Goal: Task Accomplishment & Management: Manage account settings

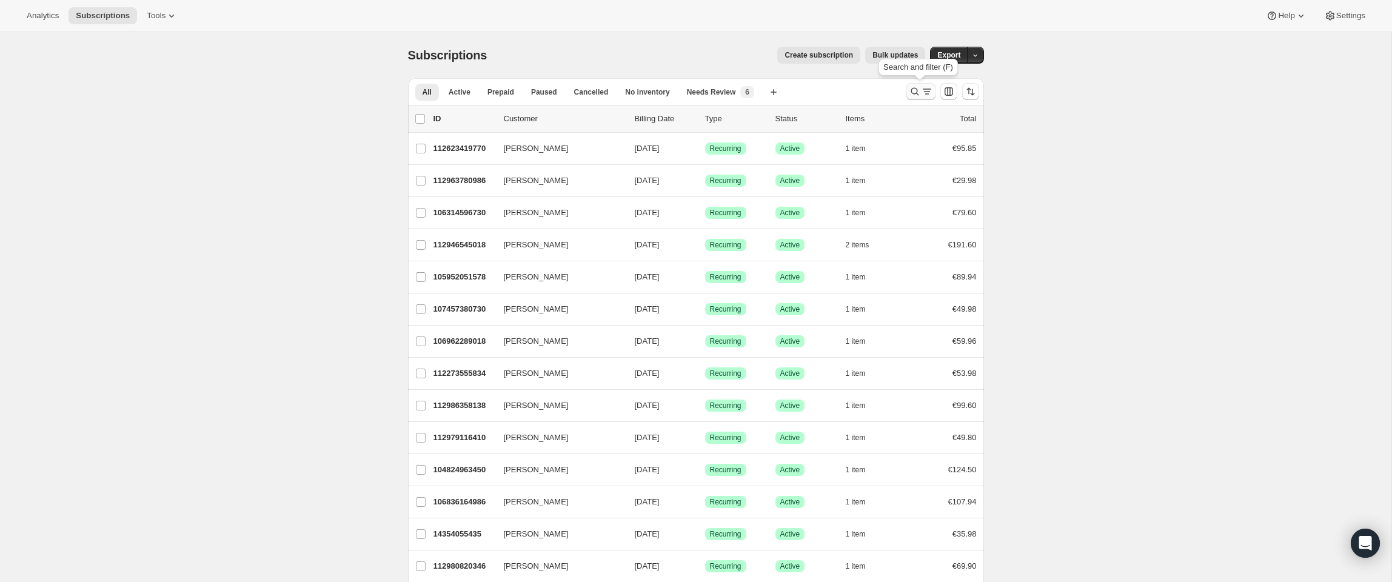
click at [923, 87] on icon "Search and filter results" at bounding box center [927, 91] width 12 height 12
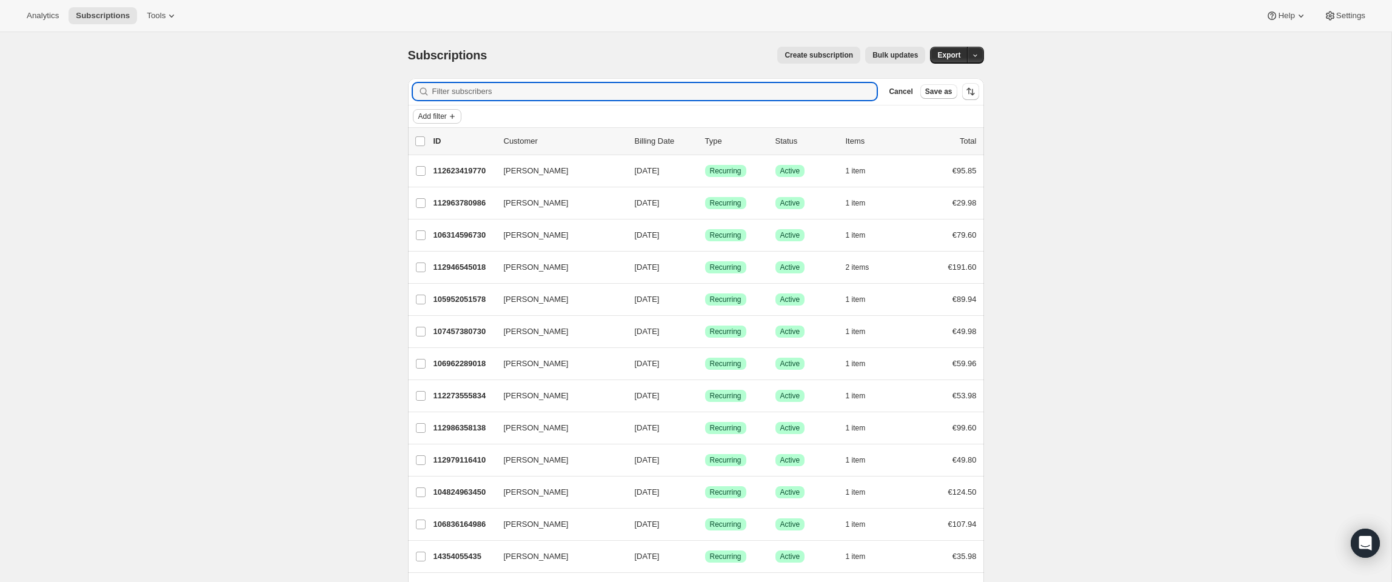
click at [441, 113] on span "Add filter" at bounding box center [432, 117] width 28 height 10
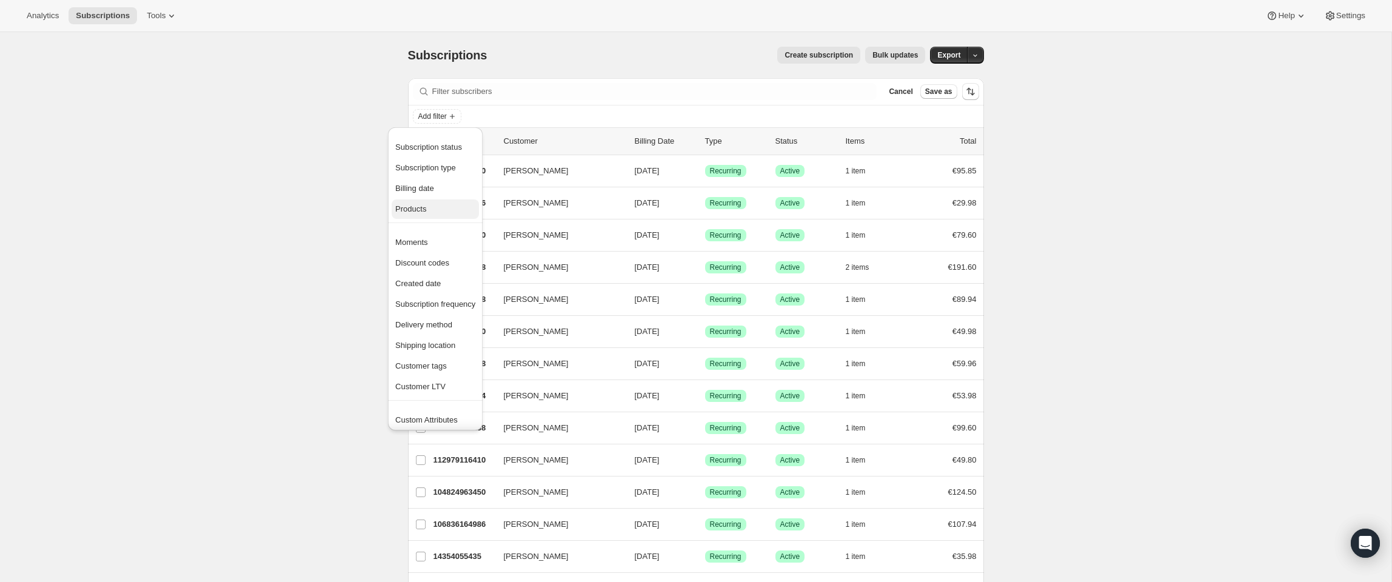
click at [446, 210] on span "Products" at bounding box center [435, 209] width 80 height 12
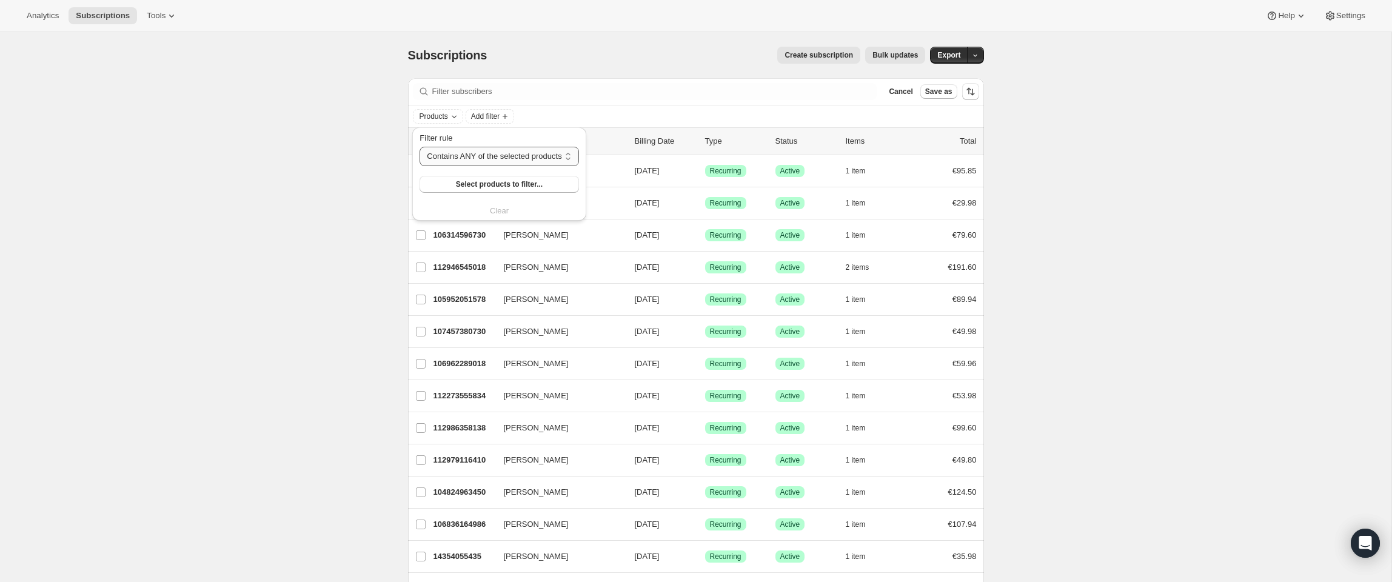
click at [493, 159] on select "Contains ANY of the selected products Contains ALL of the selected products Con…" at bounding box center [499, 156] width 159 height 19
click at [420, 147] on select "Contains ANY of the selected products Contains ALL of the selected products Con…" at bounding box center [499, 156] width 159 height 19
click at [526, 186] on span "Select products to filter..." at bounding box center [499, 184] width 87 height 10
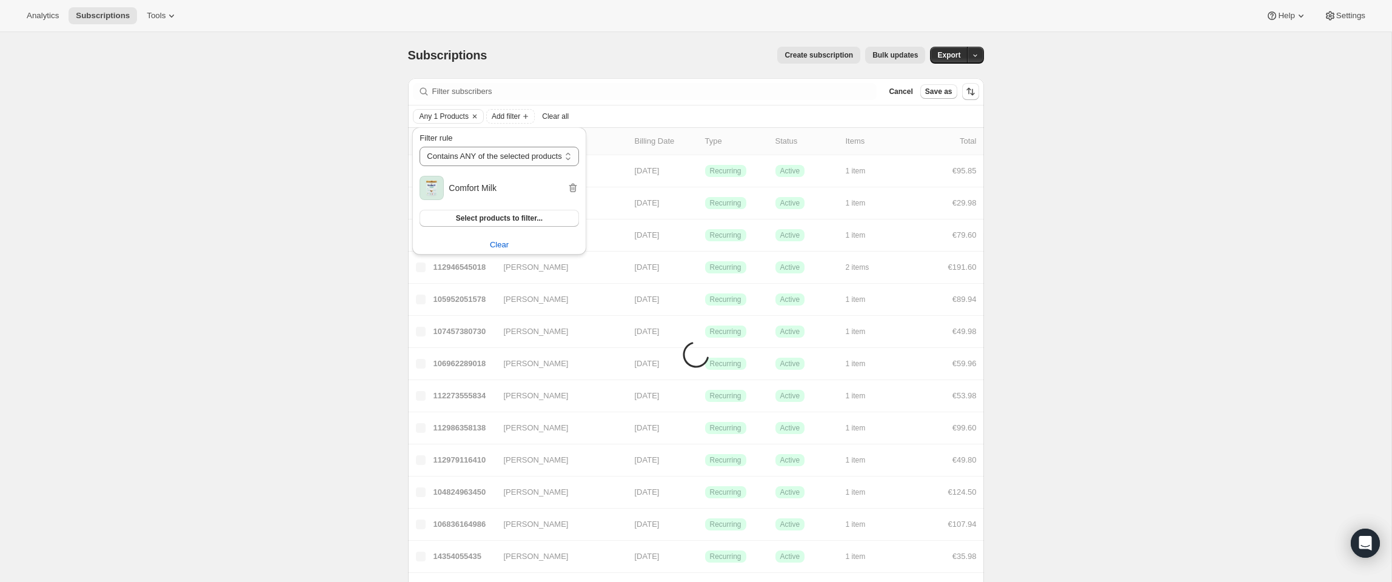
click at [520, 114] on span "Add filter" at bounding box center [506, 117] width 28 height 10
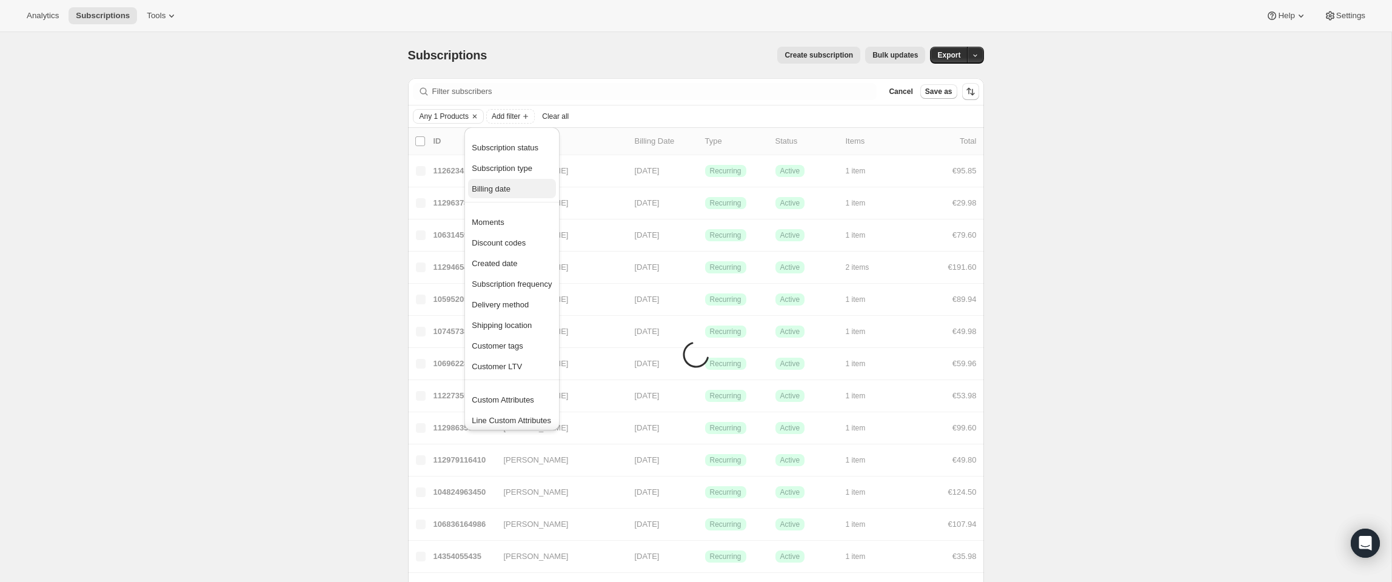
click at [524, 193] on span "Billing date" at bounding box center [512, 189] width 80 height 12
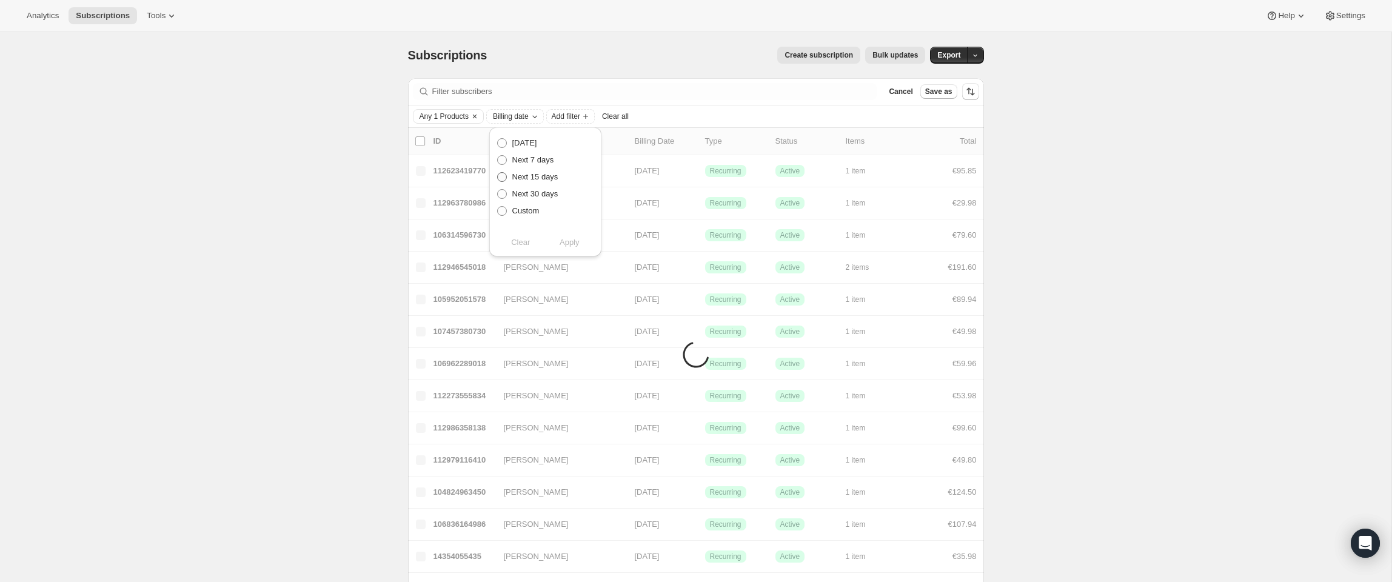
click at [501, 178] on span at bounding box center [502, 177] width 10 height 10
click at [498, 173] on input "Next 15 days" at bounding box center [497, 172] width 1 height 1
radio input "true"
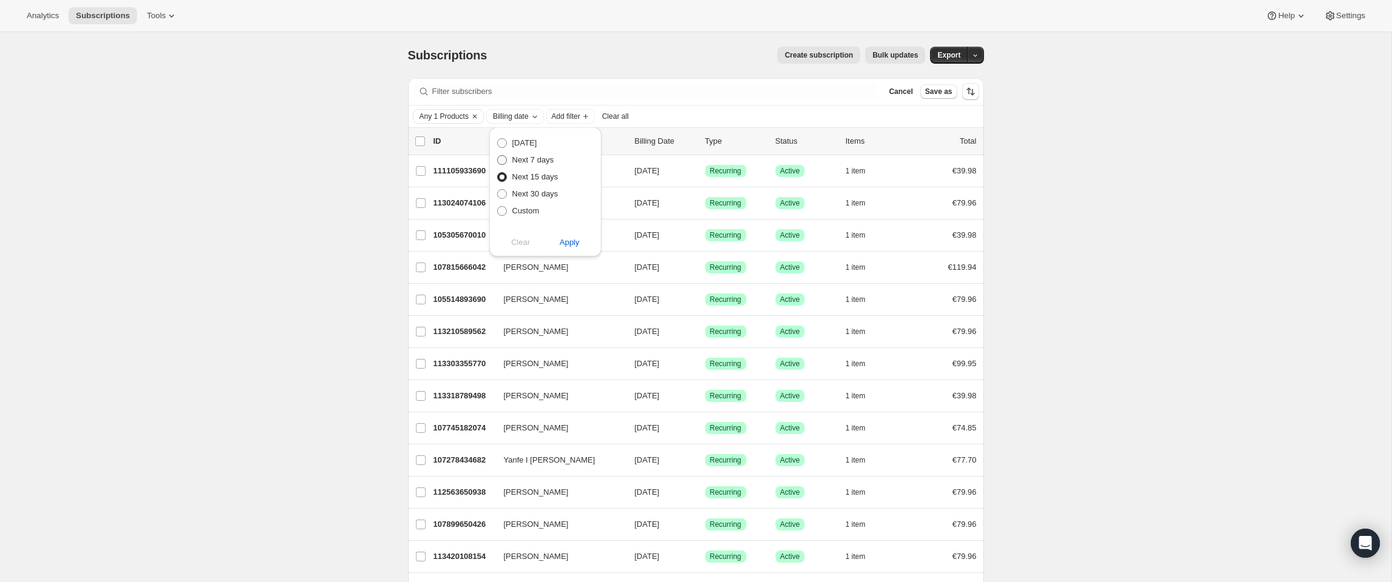
click at [503, 159] on span at bounding box center [502, 160] width 10 height 10
click at [498, 156] on input "Next 7 days" at bounding box center [497, 155] width 1 height 1
radio input "true"
click at [503, 178] on span at bounding box center [502, 177] width 10 height 10
click at [498, 173] on input "Next 15 days" at bounding box center [497, 172] width 1 height 1
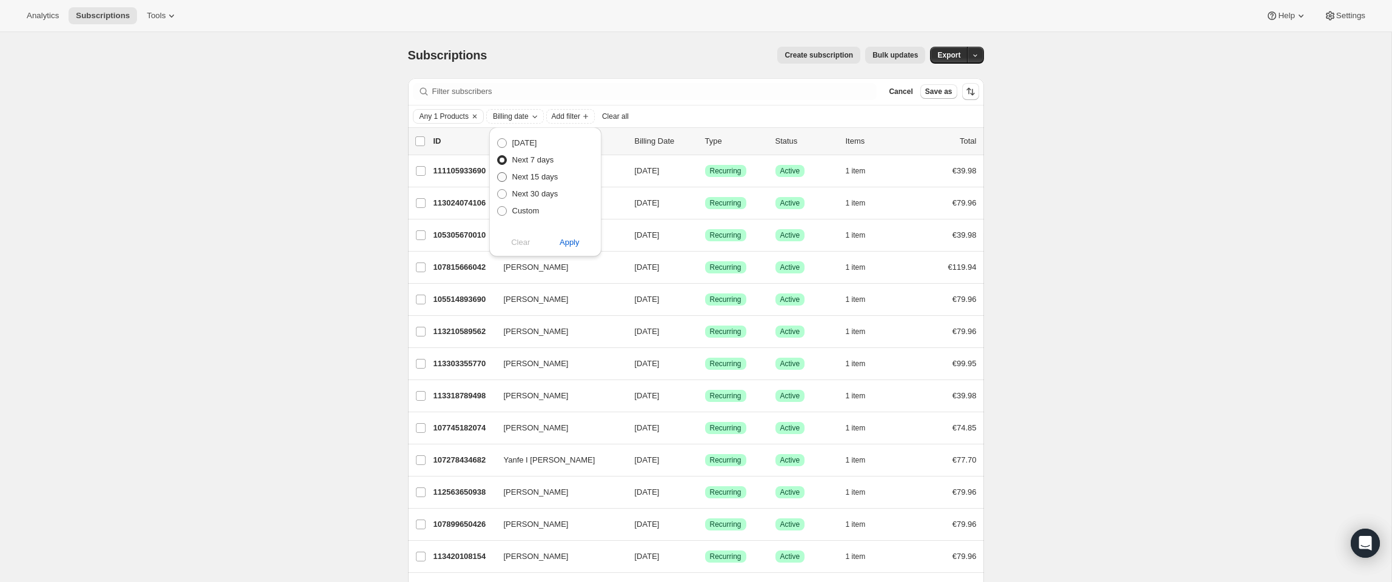
radio input "true"
click at [563, 241] on span "Apply" at bounding box center [570, 242] width 20 height 12
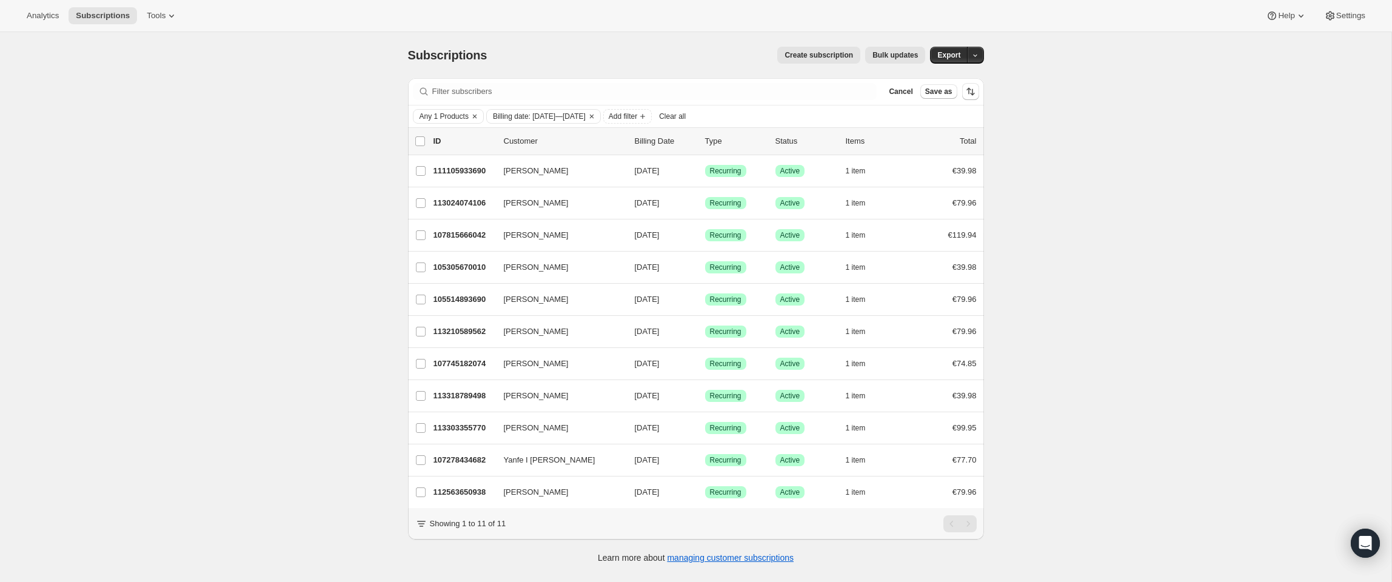
click at [1103, 221] on div "Subscriptions. This page is ready Subscriptions Create subscription Bulk update…" at bounding box center [695, 323] width 1391 height 582
click at [450, 121] on span "Any 1 Products" at bounding box center [444, 117] width 49 height 10
click at [1037, 182] on div "Subscriptions. This page is ready Subscriptions Create subscription Bulk update…" at bounding box center [695, 323] width 1391 height 582
click at [586, 116] on span "Billing date: [DATE]—[DATE]" at bounding box center [539, 117] width 93 height 10
click at [503, 193] on span at bounding box center [502, 194] width 10 height 10
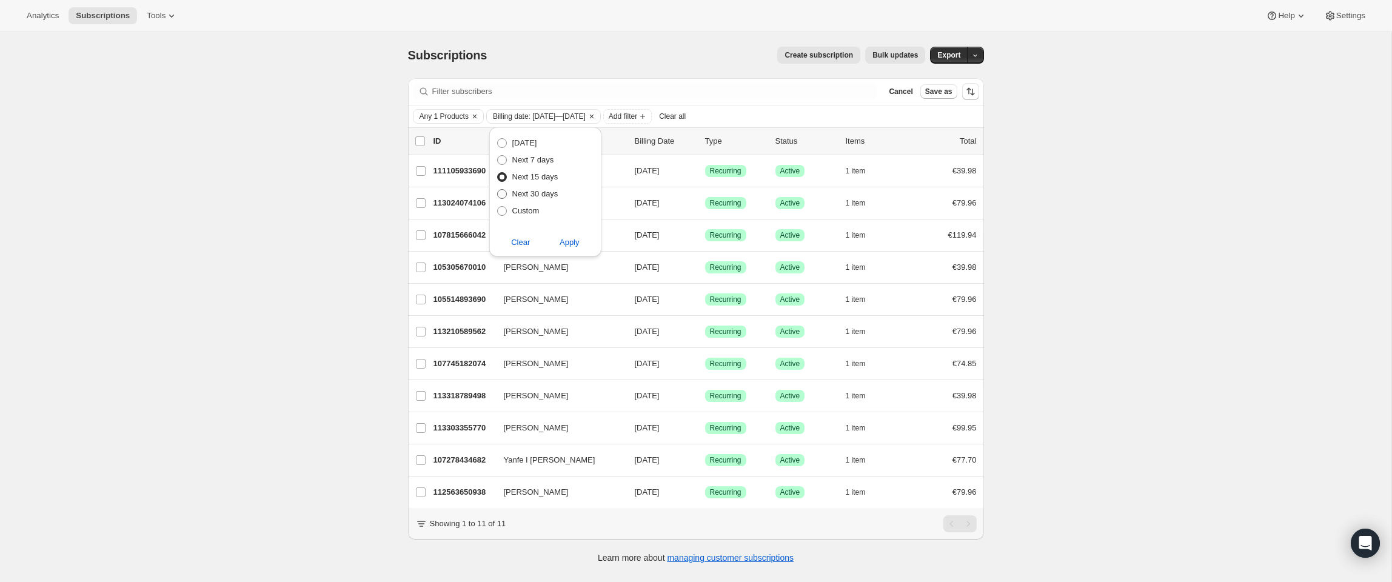
click at [498, 190] on input "Next 30 days" at bounding box center [497, 189] width 1 height 1
radio input "true"
click at [567, 244] on span "Apply" at bounding box center [570, 242] width 20 height 12
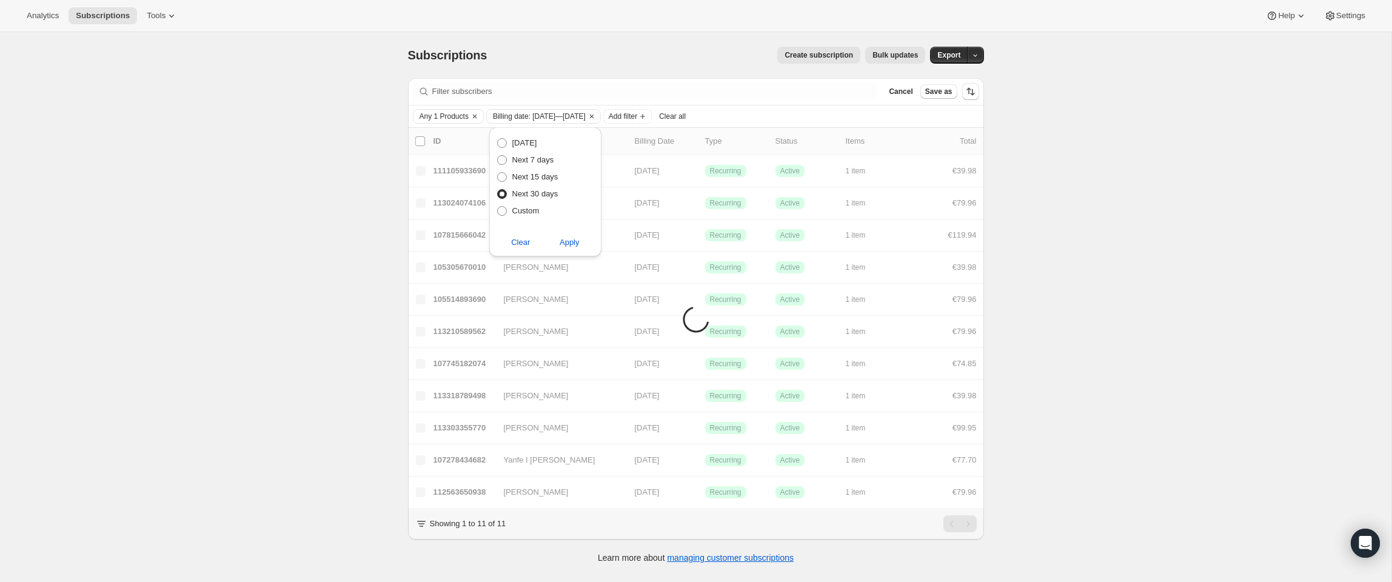
click at [1153, 266] on div "Subscriptions. This page is ready Subscriptions Create subscription Bulk update…" at bounding box center [695, 323] width 1391 height 582
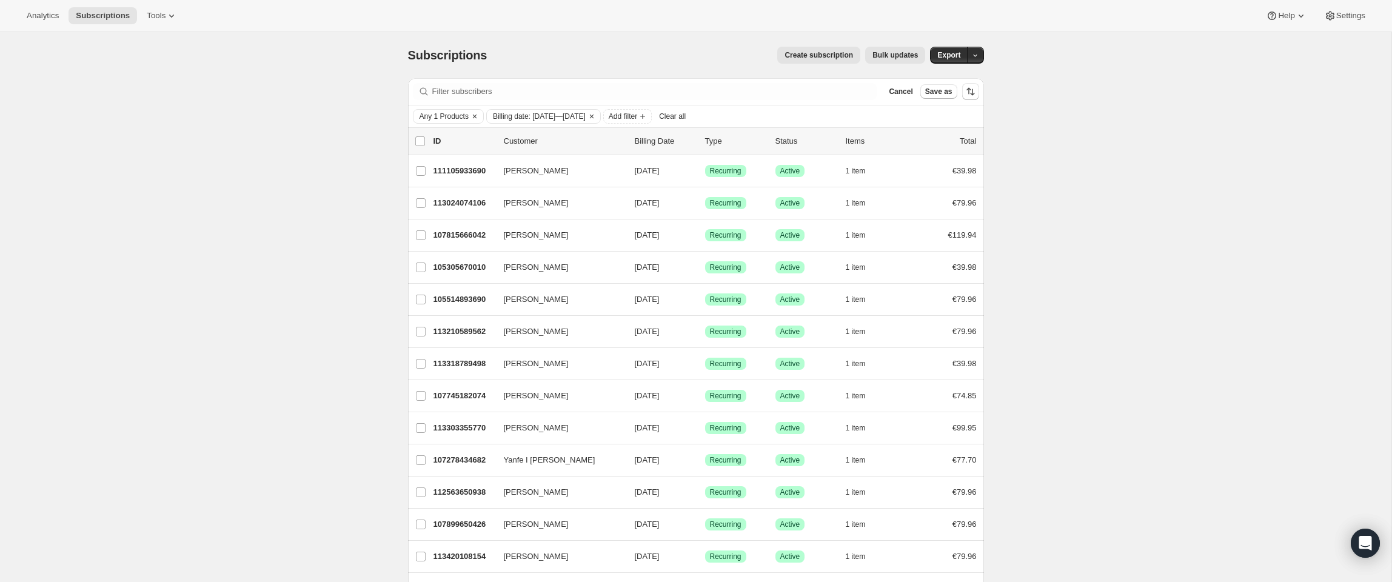
click at [586, 121] on span "Billing date: [DATE]—[DATE]" at bounding box center [539, 117] width 93 height 10
click at [518, 212] on span "Custom" at bounding box center [525, 210] width 27 height 9
click at [498, 207] on input "Custom" at bounding box center [497, 206] width 1 height 1
radio input "true"
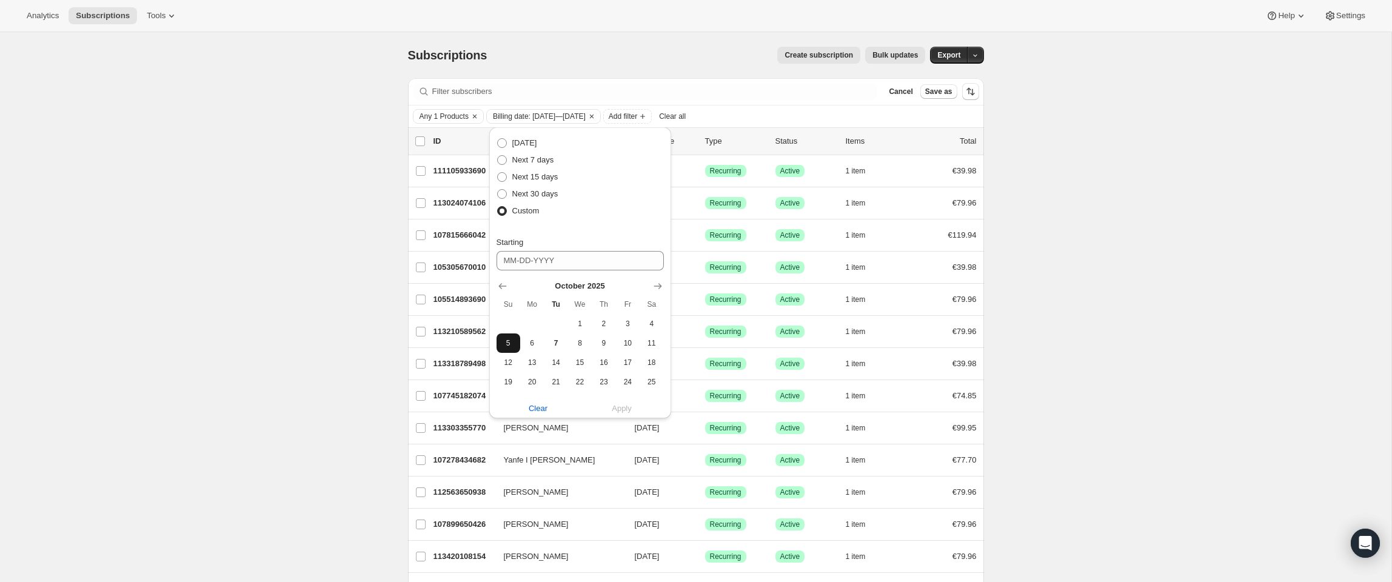
click at [510, 341] on span "5" at bounding box center [508, 343] width 14 height 10
click at [558, 383] on span "21" at bounding box center [556, 382] width 14 height 10
click at [646, 323] on span "4" at bounding box center [651, 324] width 14 height 10
click at [646, 326] on span "4" at bounding box center [651, 324] width 14 height 10
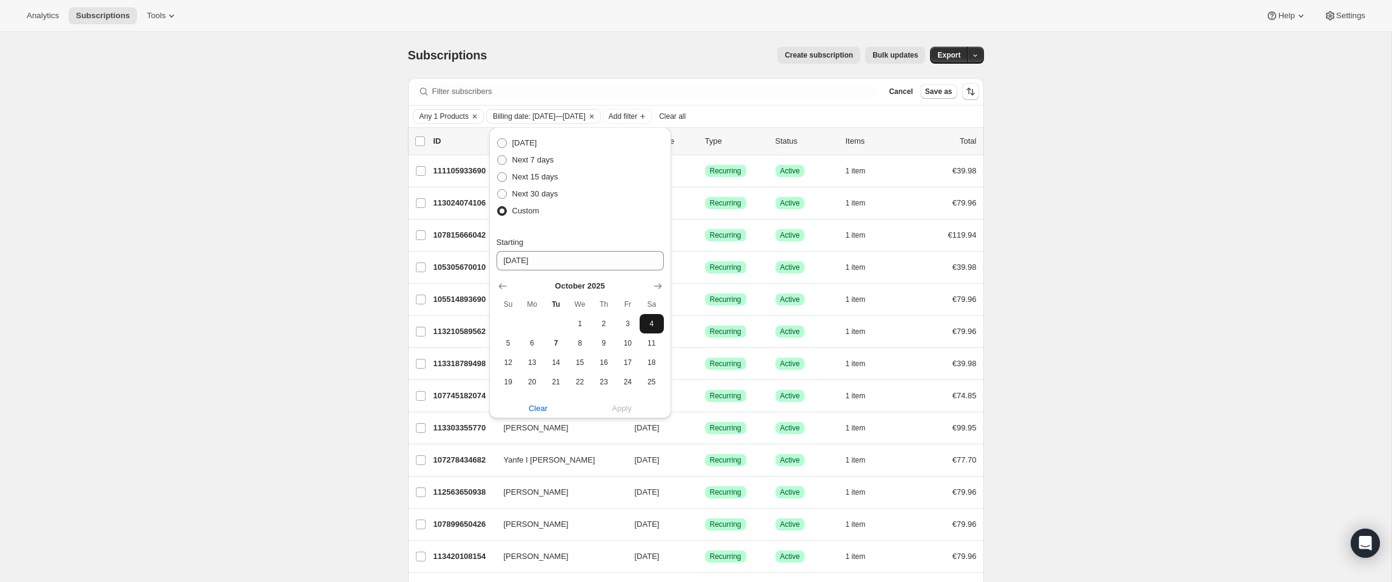
click at [646, 326] on span "4" at bounding box center [651, 324] width 14 height 10
click at [535, 383] on span "20" at bounding box center [532, 382] width 14 height 10
type input "[DATE]"
click at [503, 156] on span at bounding box center [502, 160] width 10 height 10
click at [498, 156] on input "Next 7 days" at bounding box center [497, 155] width 1 height 1
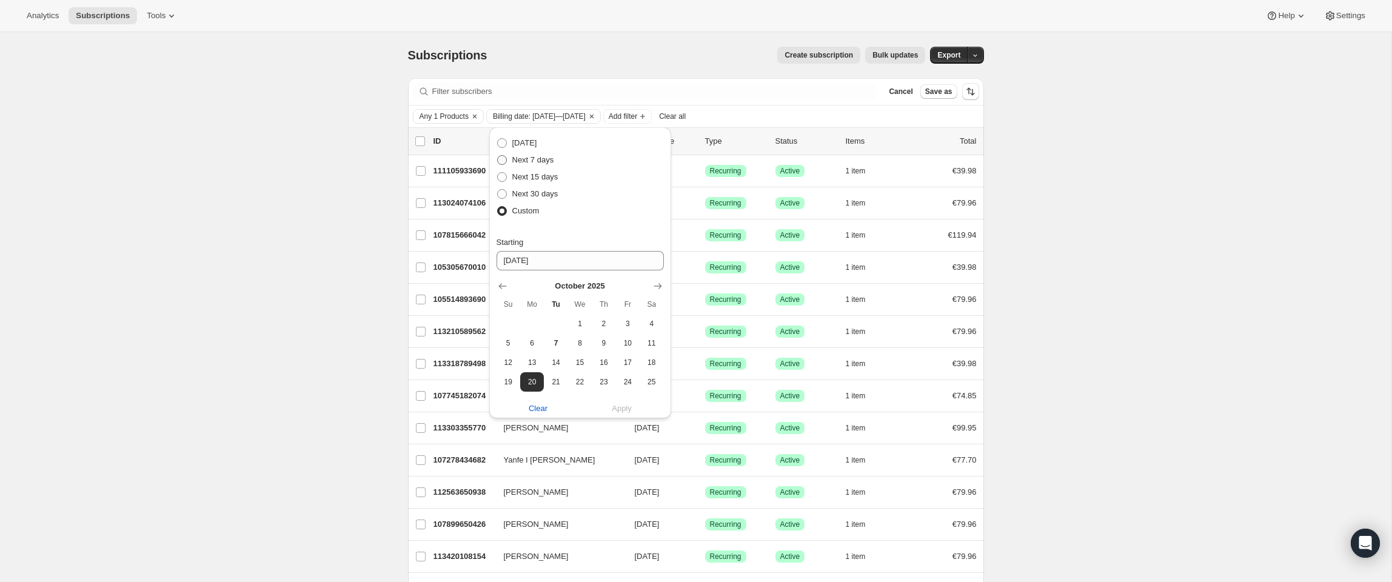
radio input "true"
click at [567, 245] on span "Apply" at bounding box center [570, 242] width 20 height 12
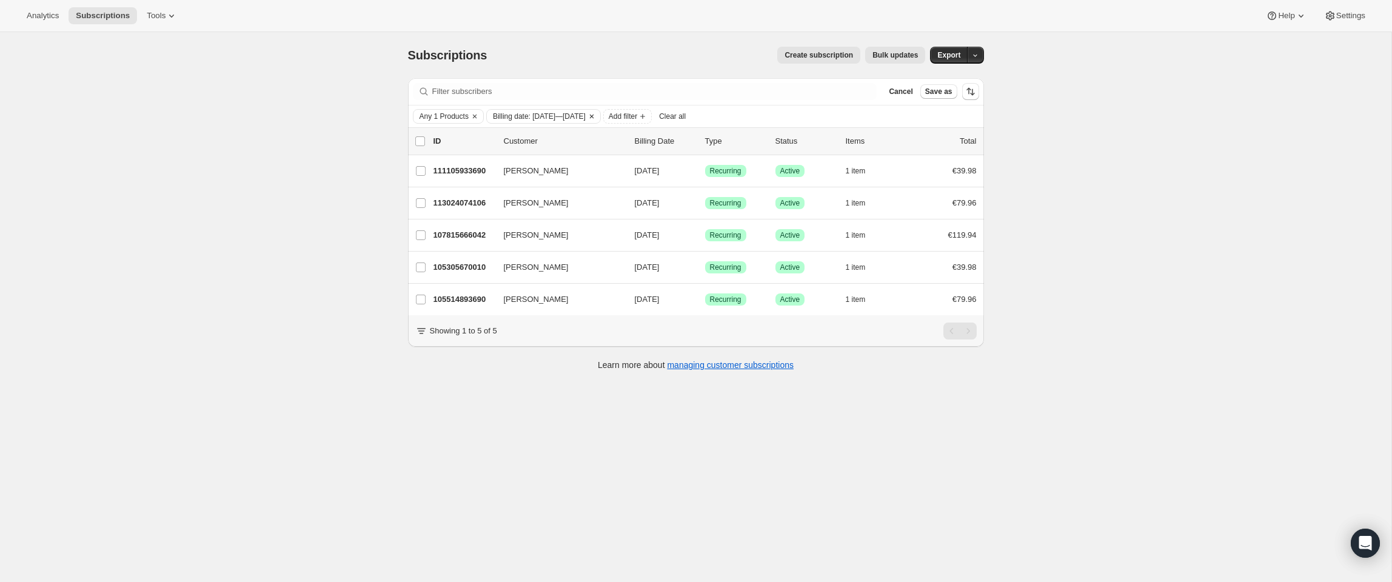
click at [586, 116] on span "Billing date: [DATE]—[DATE]" at bounding box center [539, 117] width 93 height 10
click at [503, 178] on span at bounding box center [502, 177] width 10 height 10
click at [498, 173] on input "Next 15 days" at bounding box center [497, 172] width 1 height 1
radio input "true"
click at [575, 243] on span "Apply" at bounding box center [570, 242] width 20 height 12
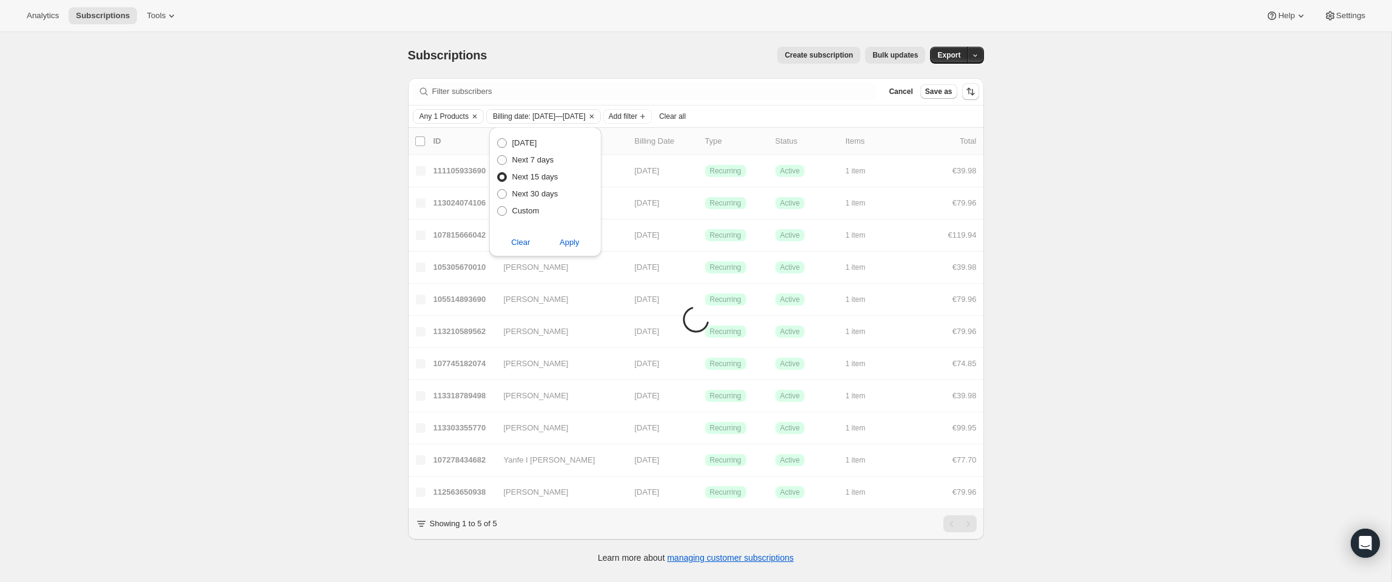
click at [1166, 350] on div "Subscriptions. This page is ready Subscriptions Create subscription Bulk update…" at bounding box center [695, 323] width 1391 height 582
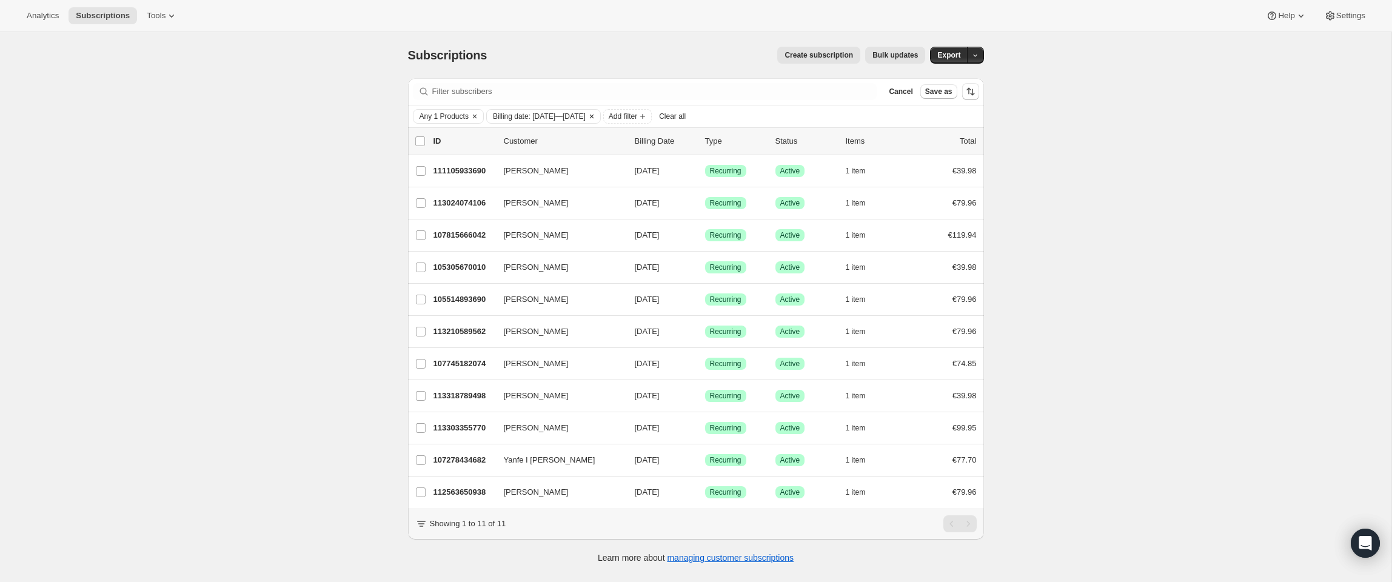
click at [586, 115] on span "Billing date: [DATE]—[DATE]" at bounding box center [539, 117] width 93 height 10
click at [502, 211] on span at bounding box center [502, 211] width 10 height 10
click at [498, 207] on input "Custom" at bounding box center [497, 206] width 1 height 1
radio input "true"
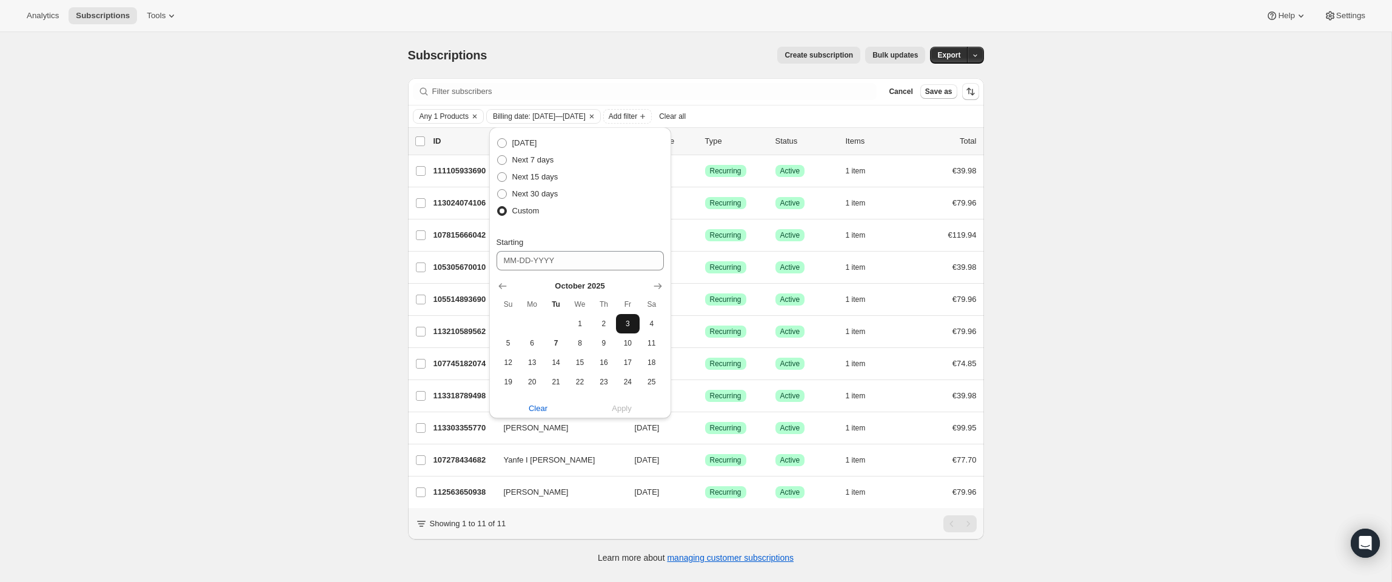
click at [629, 324] on span "3" at bounding box center [628, 324] width 14 height 10
click at [600, 258] on input "[DATE]" at bounding box center [580, 260] width 167 height 19
click at [618, 410] on div "Clear Apply" at bounding box center [580, 409] width 167 height 12
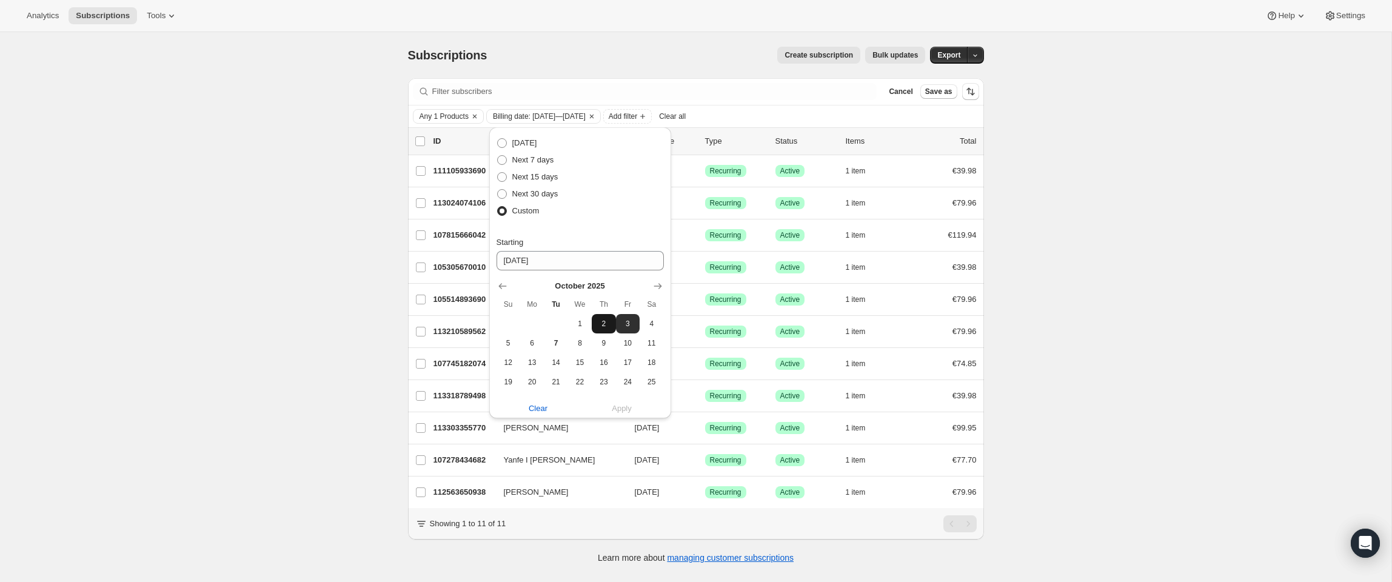
click at [605, 319] on span "2" at bounding box center [604, 324] width 14 height 10
click at [625, 406] on div "Clear Apply" at bounding box center [580, 409] width 167 height 12
click at [514, 342] on span "5" at bounding box center [508, 343] width 14 height 10
drag, startPoint x: 517, startPoint y: 343, endPoint x: 580, endPoint y: 342, distance: 63.7
click at [581, 343] on tr "5 6 7 8 9 10 11" at bounding box center [580, 342] width 167 height 19
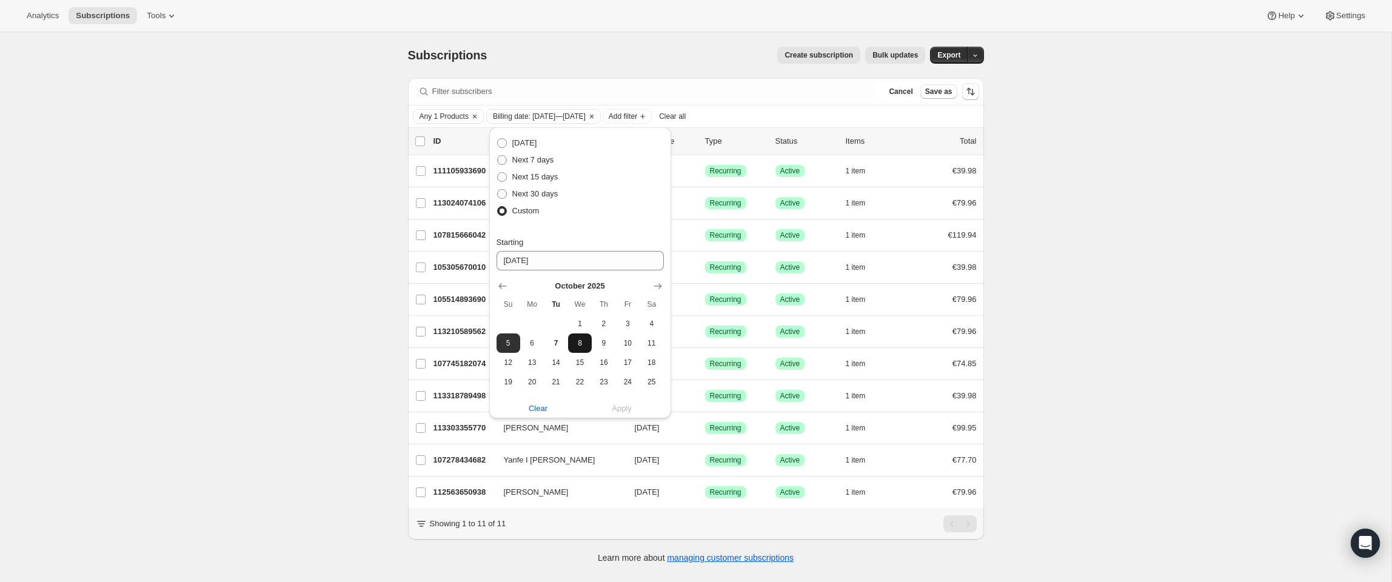
click at [580, 342] on span "8" at bounding box center [580, 343] width 14 height 10
type input "[DATE]"
click at [542, 410] on span "Clear" at bounding box center [538, 409] width 19 height 12
radio input "false"
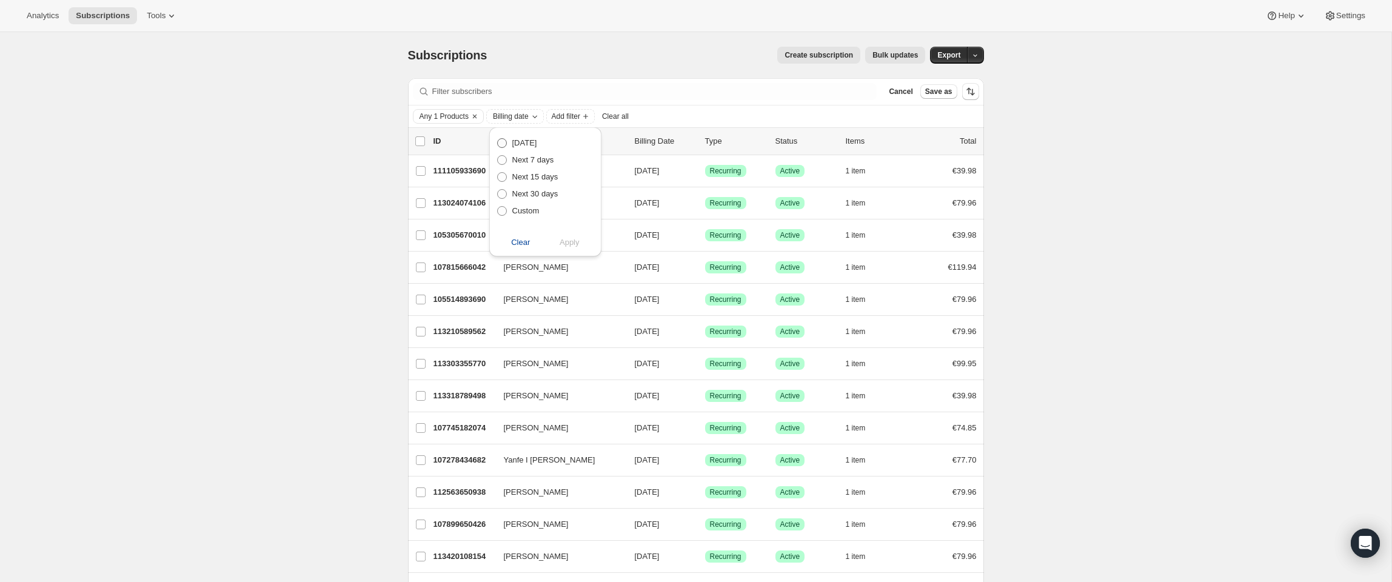
click at [504, 143] on span at bounding box center [502, 143] width 10 height 10
click at [498, 139] on input "[DATE]" at bounding box center [497, 138] width 1 height 1
radio input "true"
click at [504, 176] on span at bounding box center [502, 177] width 10 height 10
click at [498, 173] on input "Next 15 days" at bounding box center [497, 172] width 1 height 1
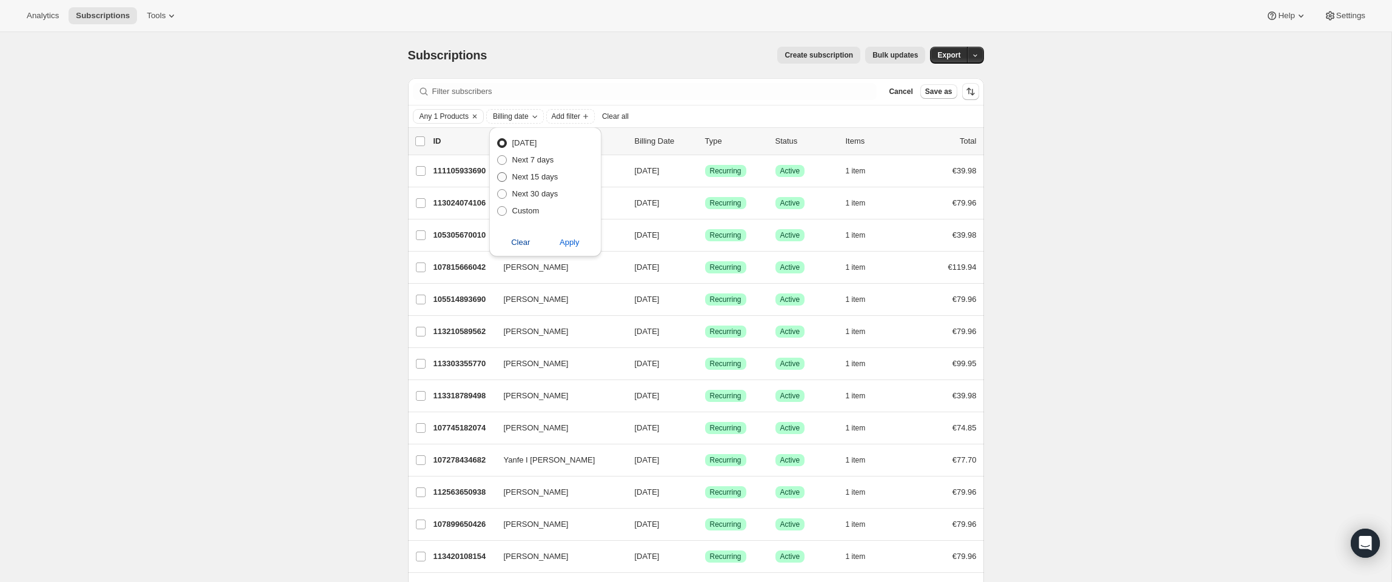
radio input "true"
click at [576, 241] on span "Apply" at bounding box center [570, 242] width 20 height 12
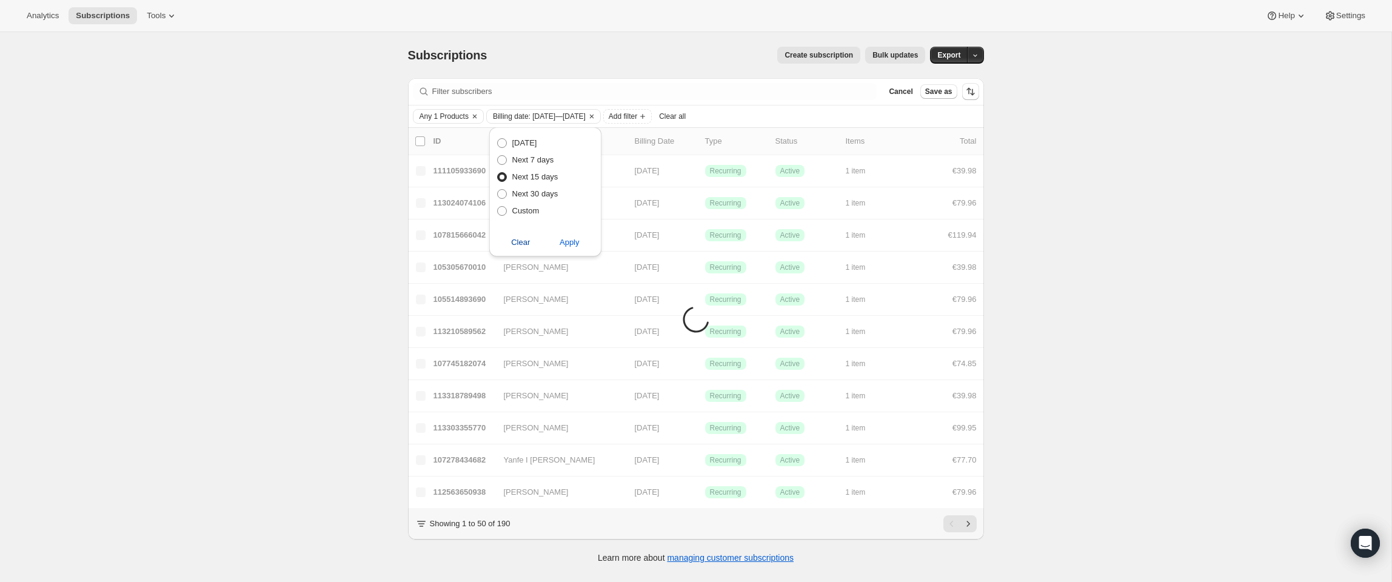
click at [1160, 295] on div "Subscriptions. This page is ready Subscriptions Create subscription Bulk update…" at bounding box center [695, 323] width 1391 height 582
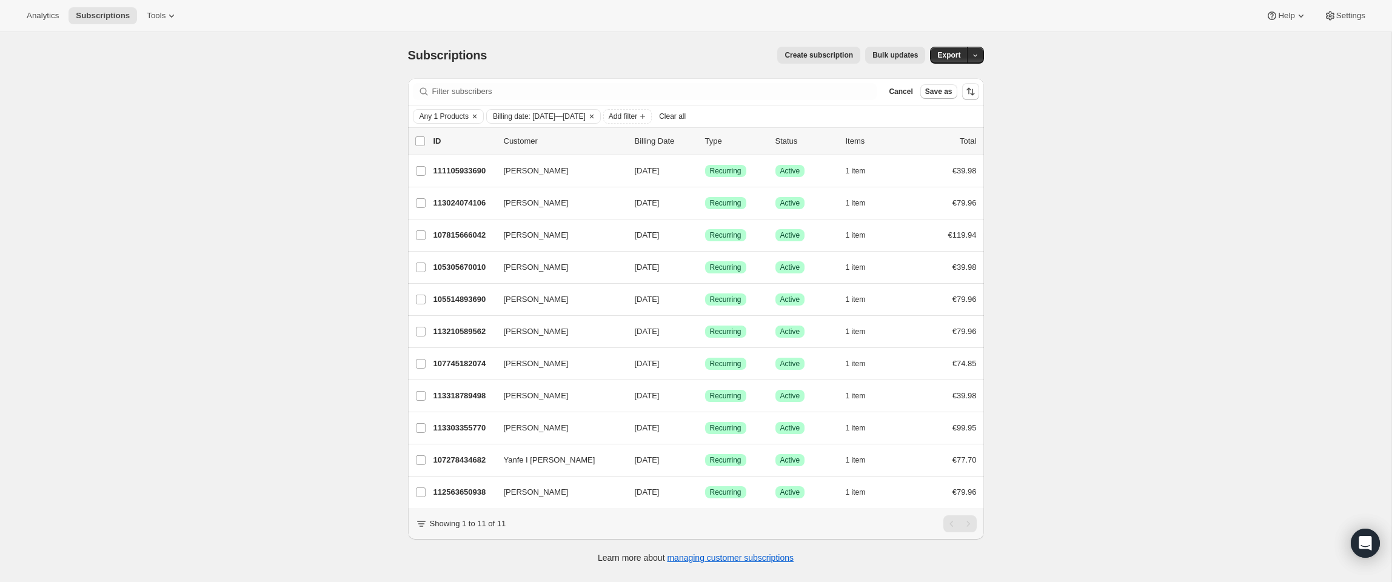
drag, startPoint x: 981, startPoint y: 430, endPoint x: 1005, endPoint y: 430, distance: 24.3
click at [1005, 430] on div "Subscriptions. This page is ready Subscriptions Create subscription Bulk update…" at bounding box center [695, 323] width 1391 height 582
click at [573, 118] on span "Billing date: [DATE]—[DATE]" at bounding box center [539, 117] width 93 height 10
click at [502, 212] on span at bounding box center [502, 211] width 10 height 10
click at [498, 207] on input "Custom" at bounding box center [497, 206] width 1 height 1
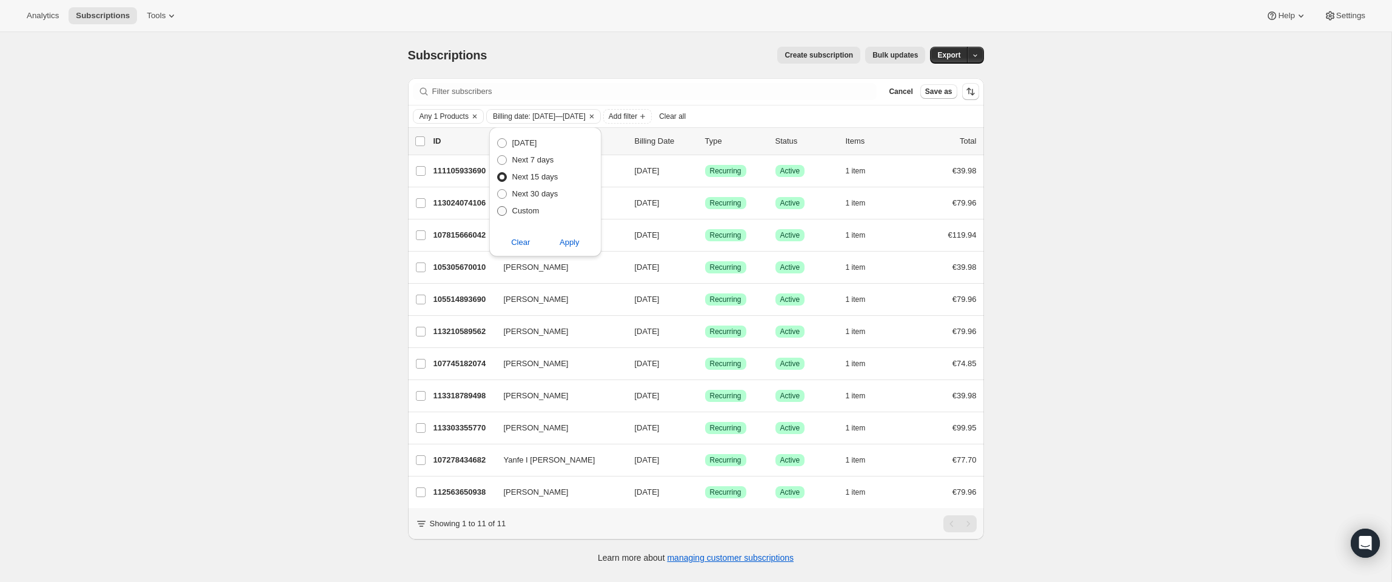
radio input "true"
click at [580, 323] on span "1" at bounding box center [580, 324] width 14 height 10
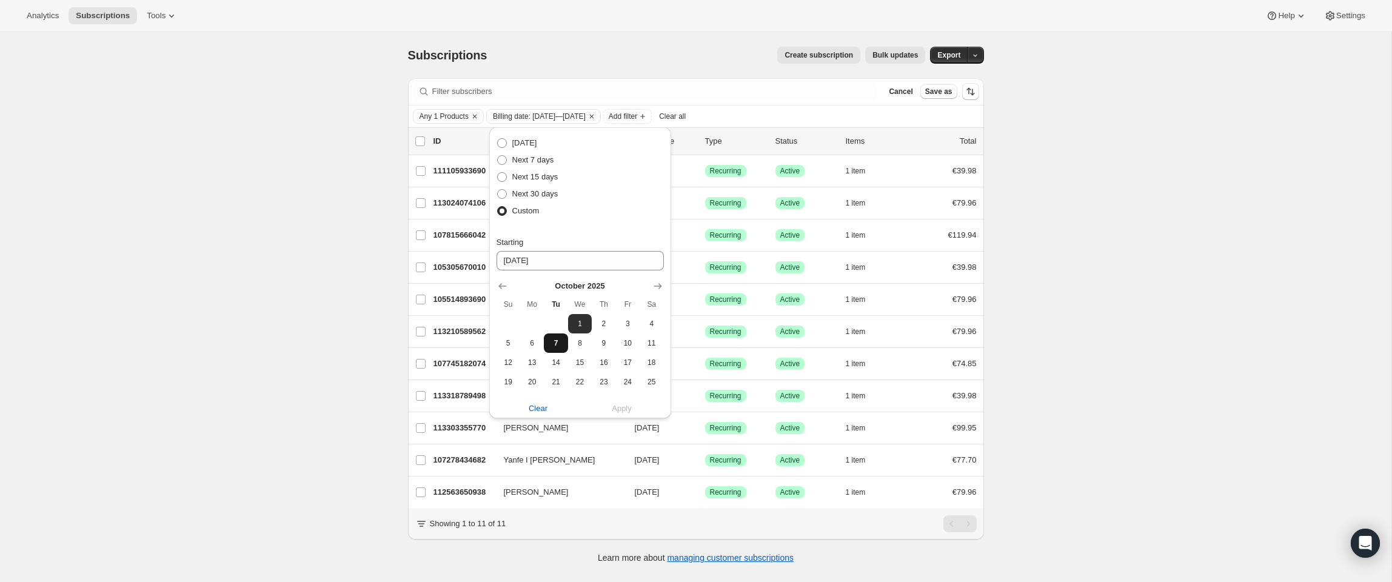
click at [554, 343] on span "7" at bounding box center [556, 343] width 14 height 10
click at [531, 381] on span "20" at bounding box center [532, 382] width 14 height 10
click at [555, 346] on span "7" at bounding box center [556, 343] width 14 height 10
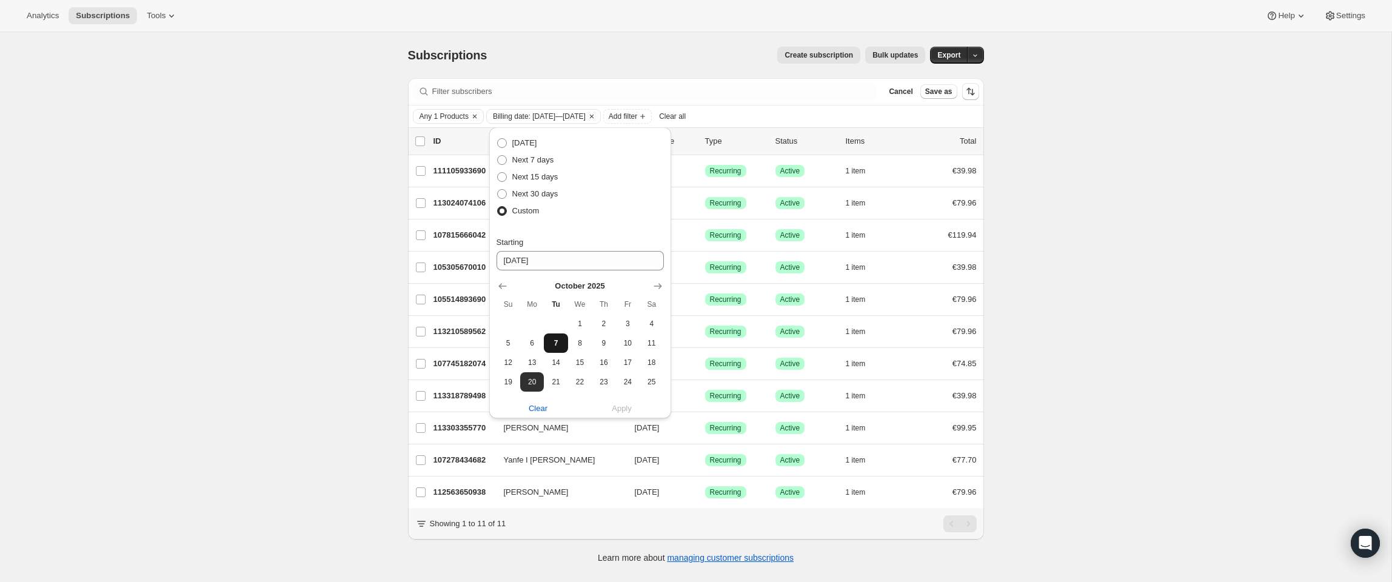
type input "[DATE]"
click at [555, 346] on span "7" at bounding box center [556, 343] width 14 height 10
click at [561, 263] on input "[DATE]" at bounding box center [580, 260] width 167 height 19
click at [294, 212] on div "Subscriptions. This page is ready Subscriptions Create subscription Bulk update…" at bounding box center [695, 323] width 1391 height 582
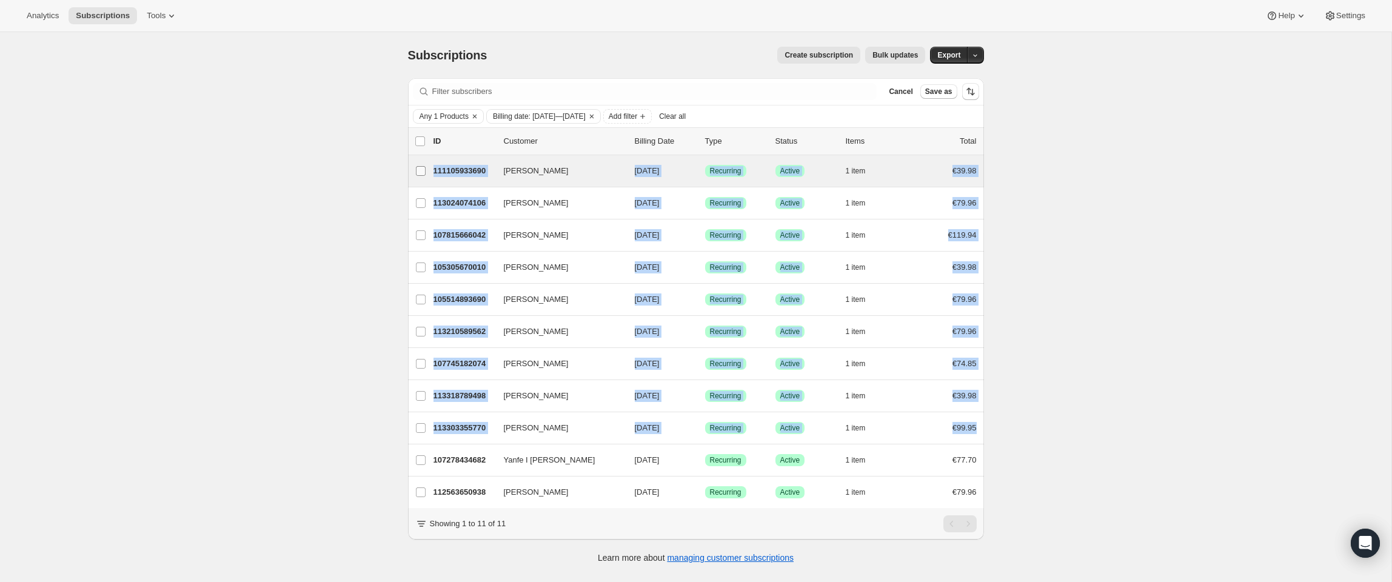
drag, startPoint x: 980, startPoint y: 430, endPoint x: 419, endPoint y: 175, distance: 617.0
click at [419, 175] on ul "list header ID Customer Billing Date Type Status Items Total [PERSON_NAME] 1111…" at bounding box center [696, 317] width 576 height 381
copy ul "[PERSON_NAME] 111105933690 [PERSON_NAME] [DATE] Success Recurring Success Activ…"
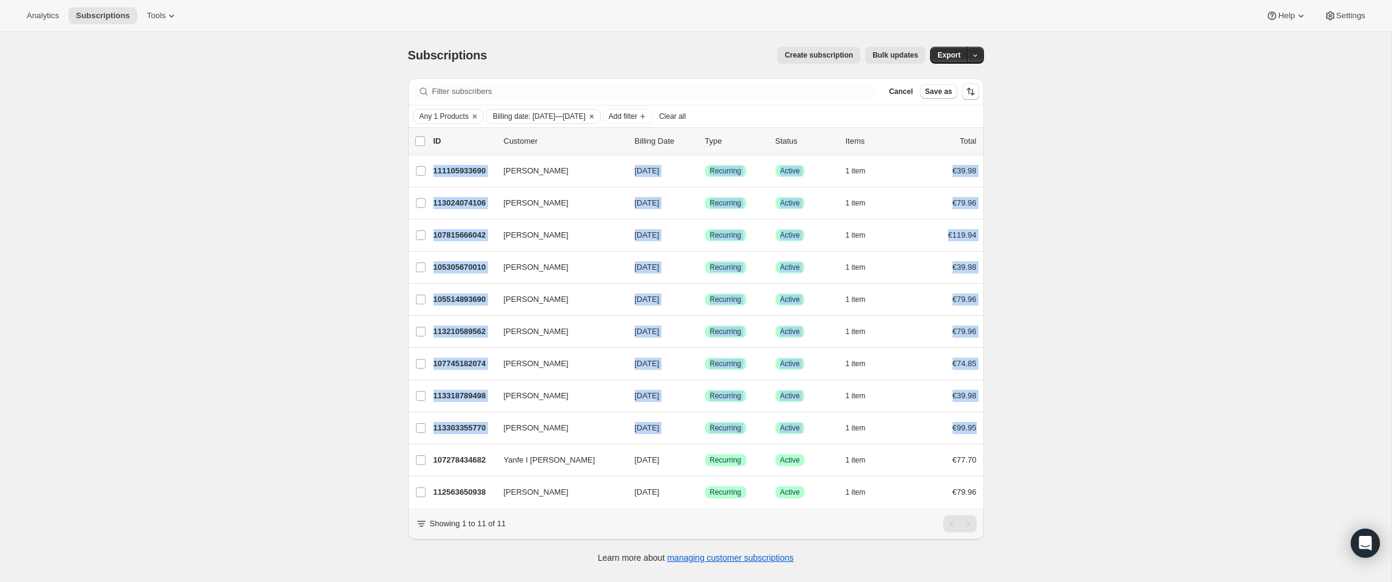
click at [275, 158] on div "Subscriptions. This page is ready Subscriptions Create subscription Bulk update…" at bounding box center [695, 323] width 1391 height 582
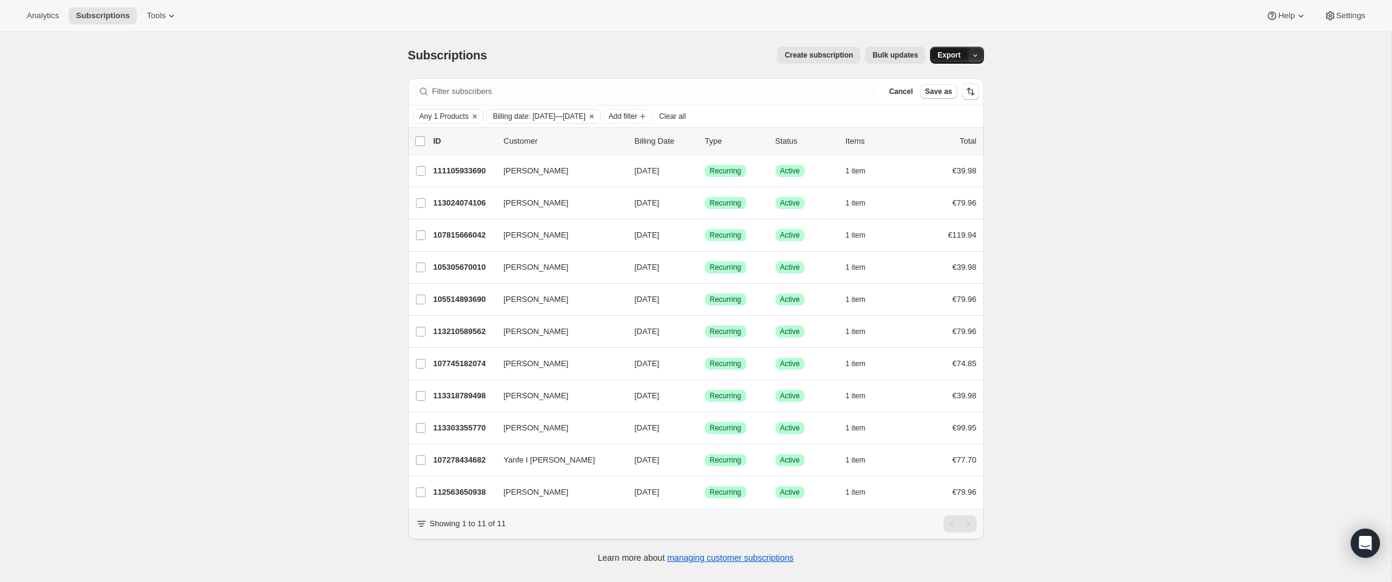
click at [963, 59] on button "Export" at bounding box center [949, 55] width 38 height 17
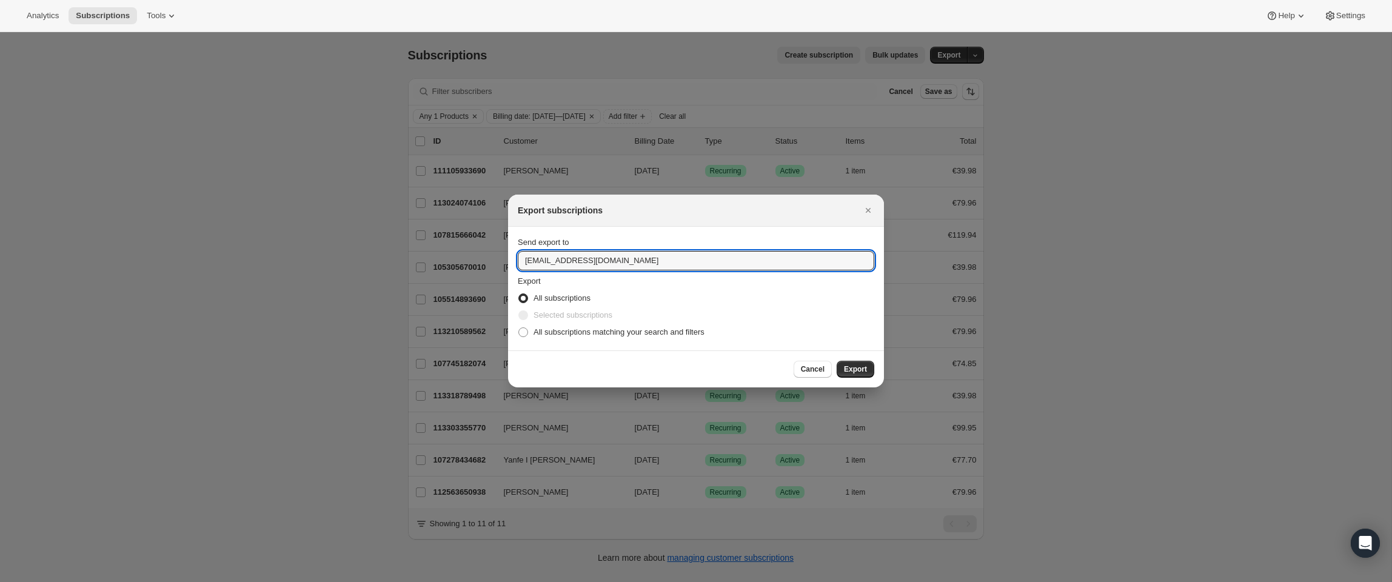
drag, startPoint x: 643, startPoint y: 263, endPoint x: 513, endPoint y: 262, distance: 129.8
click at [513, 262] on section "Send export to [EMAIL_ADDRESS][DOMAIN_NAME] Export All subscriptions Selected s…" at bounding box center [696, 289] width 376 height 124
type input "[EMAIL_ADDRESS][PERSON_NAME][DOMAIN_NAME]"
click at [525, 334] on span ":ra:" at bounding box center [523, 332] width 10 height 10
click at [519, 328] on input "All subscriptions matching your search and filters" at bounding box center [518, 327] width 1 height 1
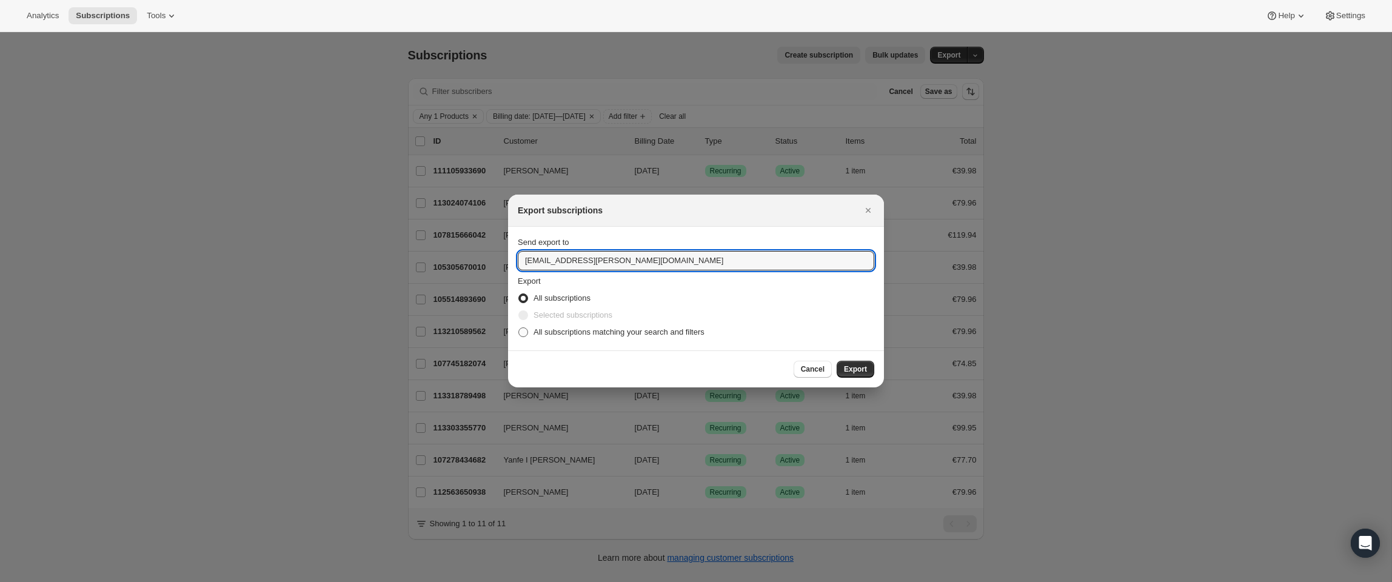
radio input "true"
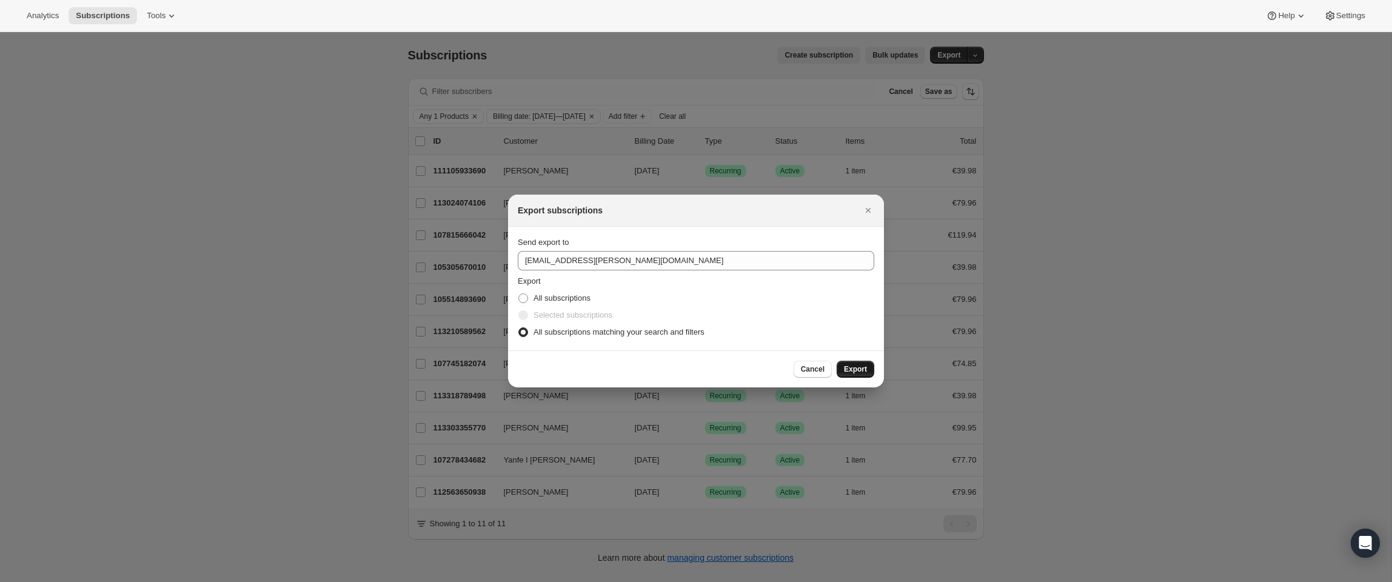
click at [862, 374] on button "Export" at bounding box center [856, 369] width 38 height 17
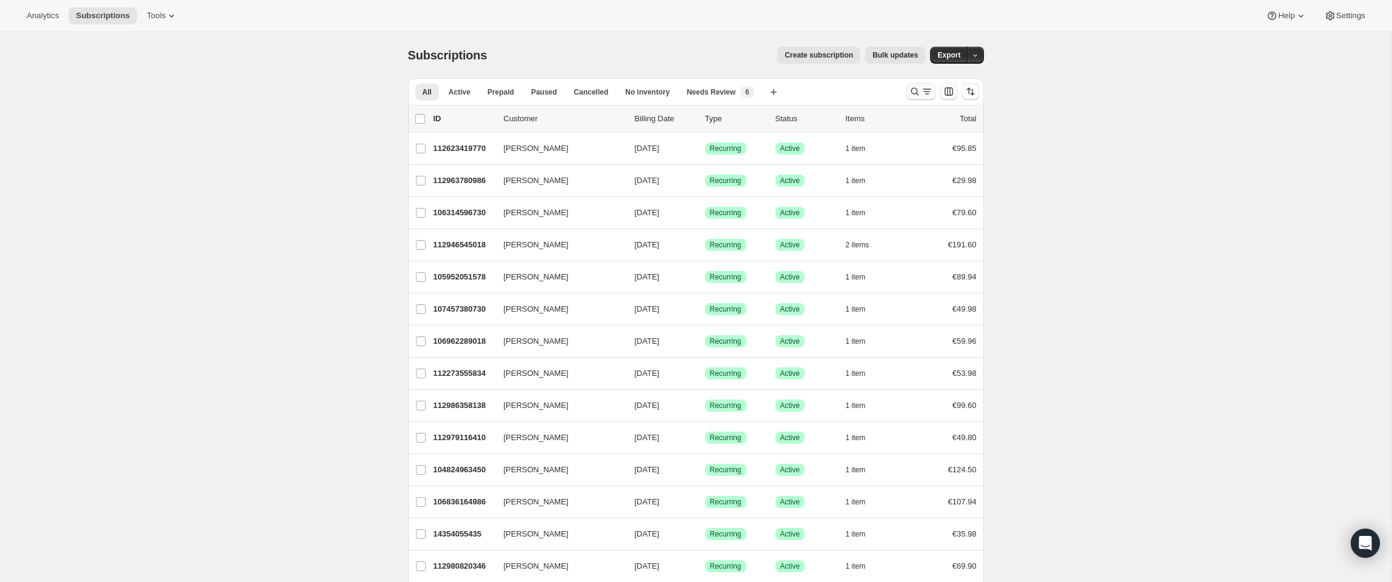
click at [914, 95] on icon "Search and filter results" at bounding box center [915, 91] width 12 height 12
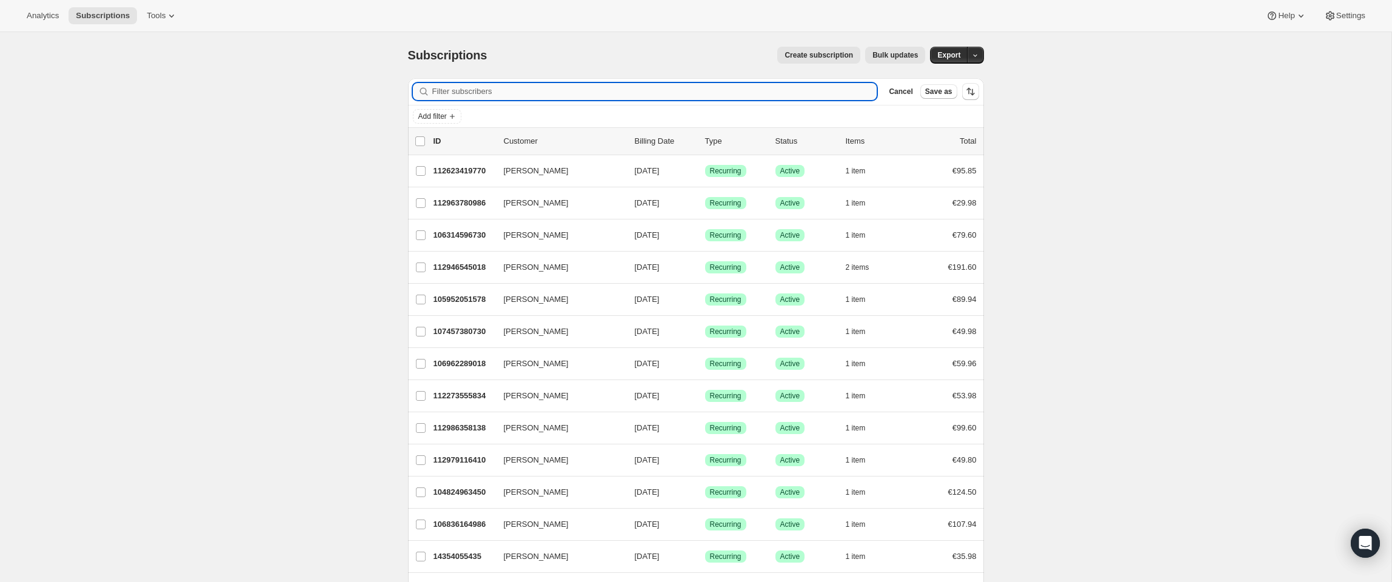
click at [714, 91] on input "Filter subscribers" at bounding box center [654, 91] width 445 height 17
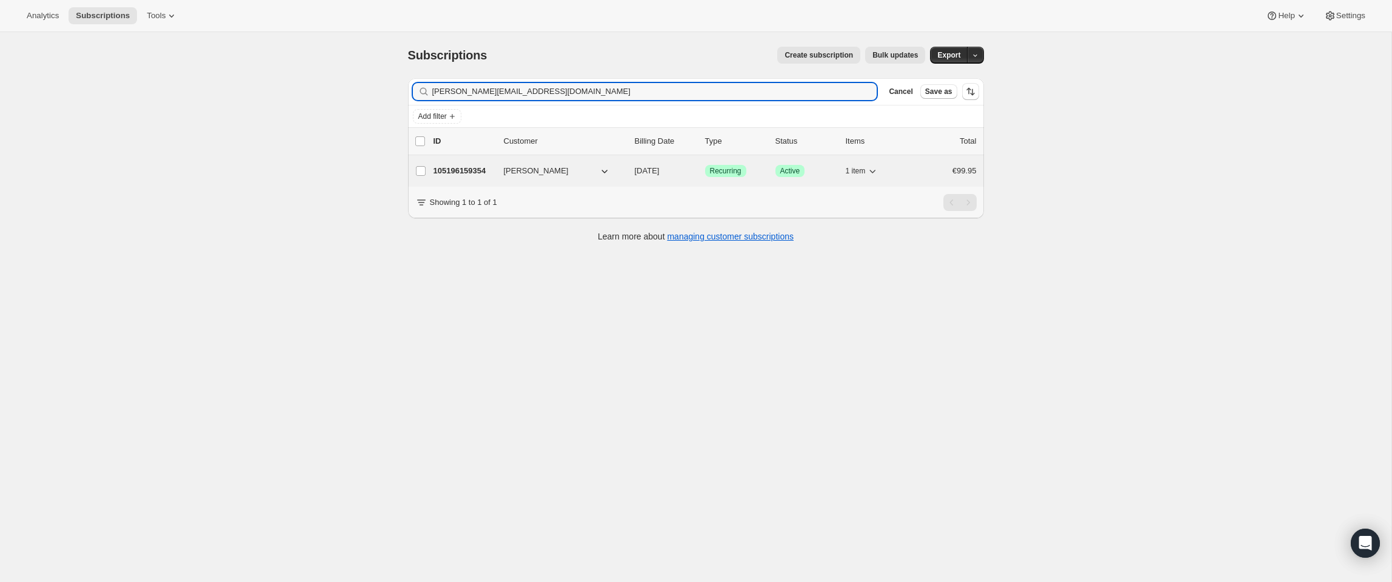
type input "ross-lawson@hotmail.com"
click at [484, 172] on p "105196159354" at bounding box center [463, 171] width 61 height 12
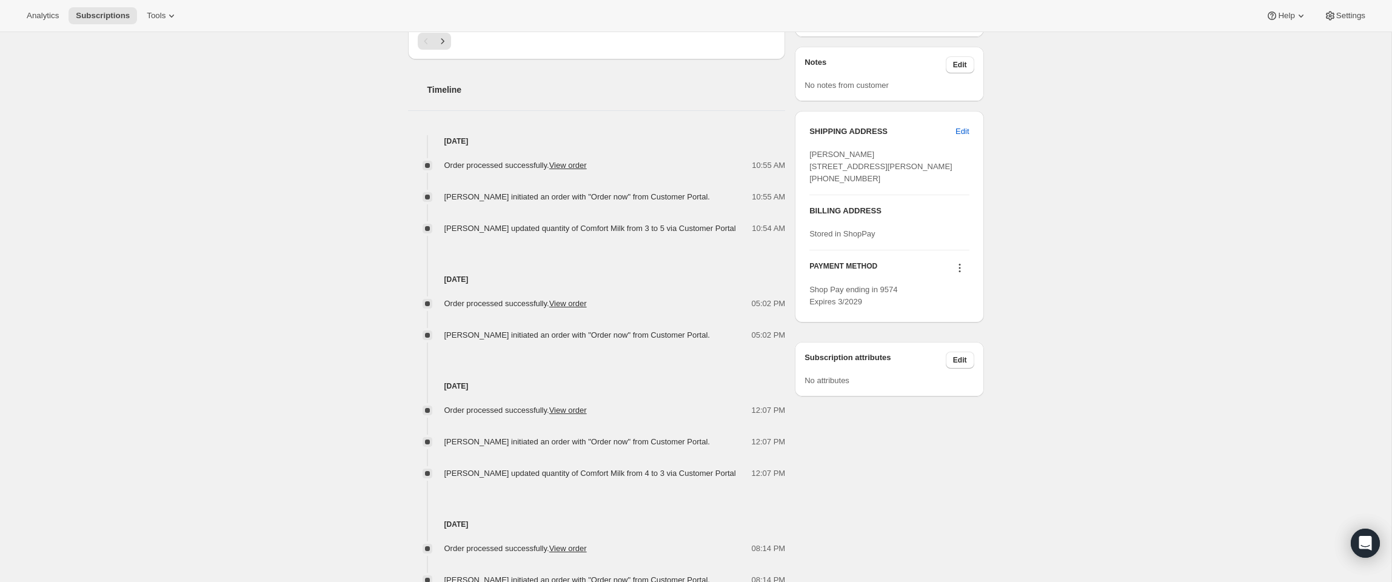
scroll to position [452, 0]
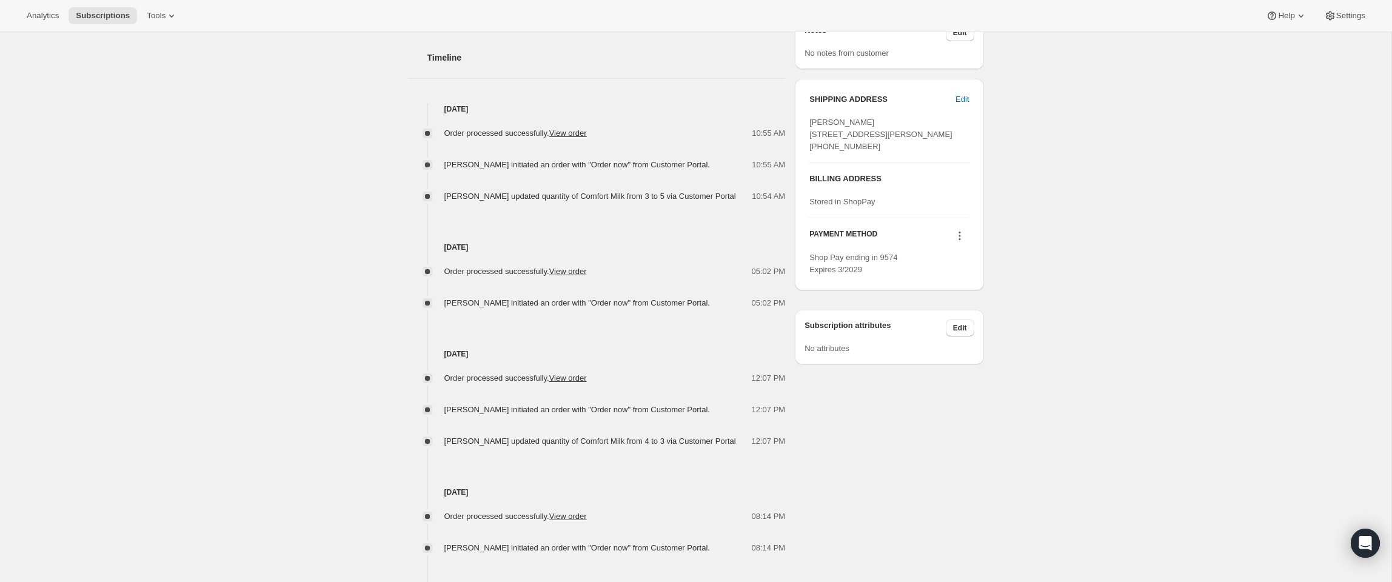
click at [363, 393] on div "Subscription #105196159354. This page is ready Subscription #105196159354 Succe…" at bounding box center [695, 157] width 1391 height 1155
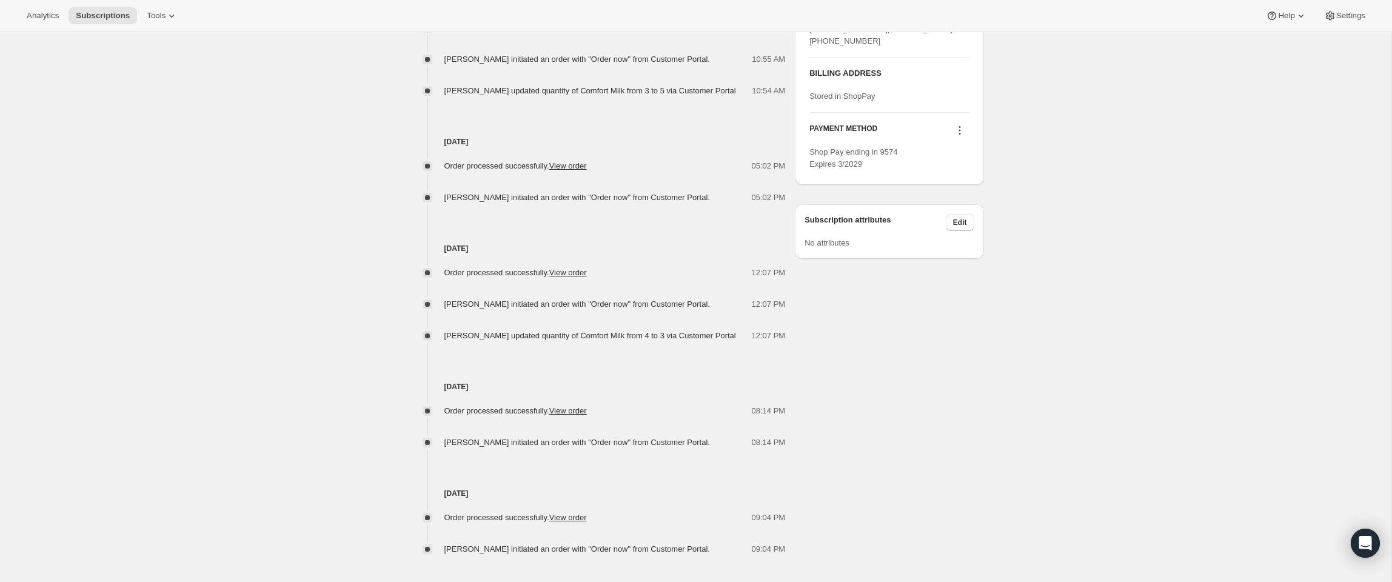
scroll to position [605, 0]
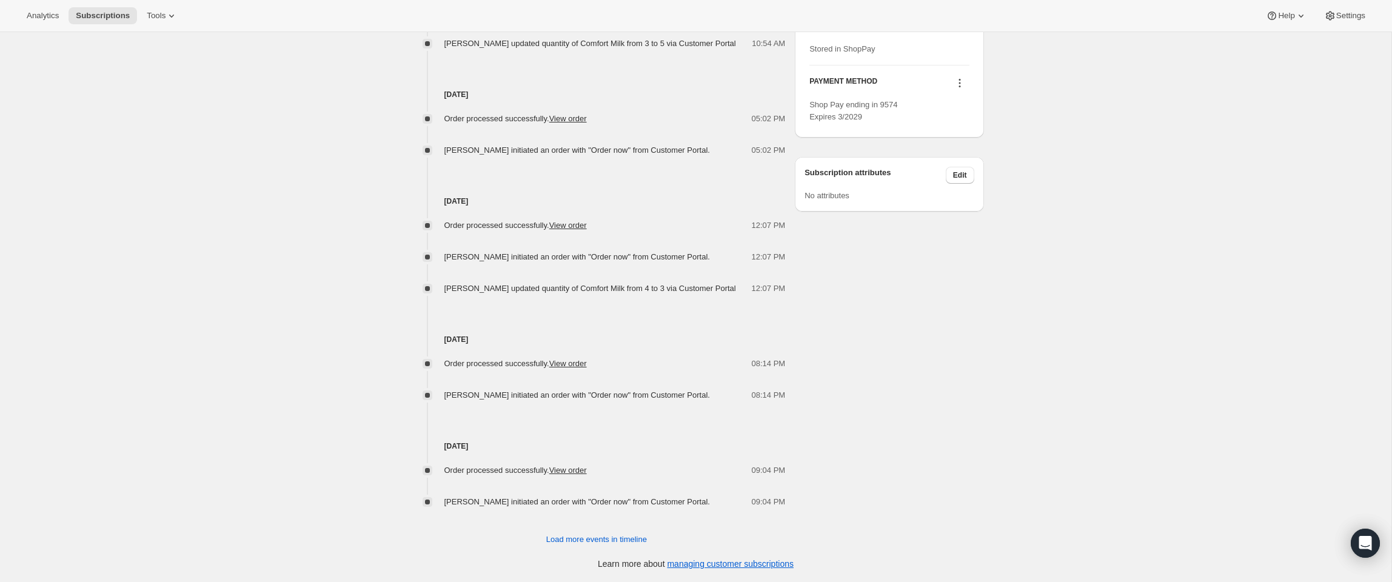
click at [686, 215] on div "Order processed successfully. View order 12:07 PM Ross Lawson initiated an orde…" at bounding box center [597, 250] width 378 height 87
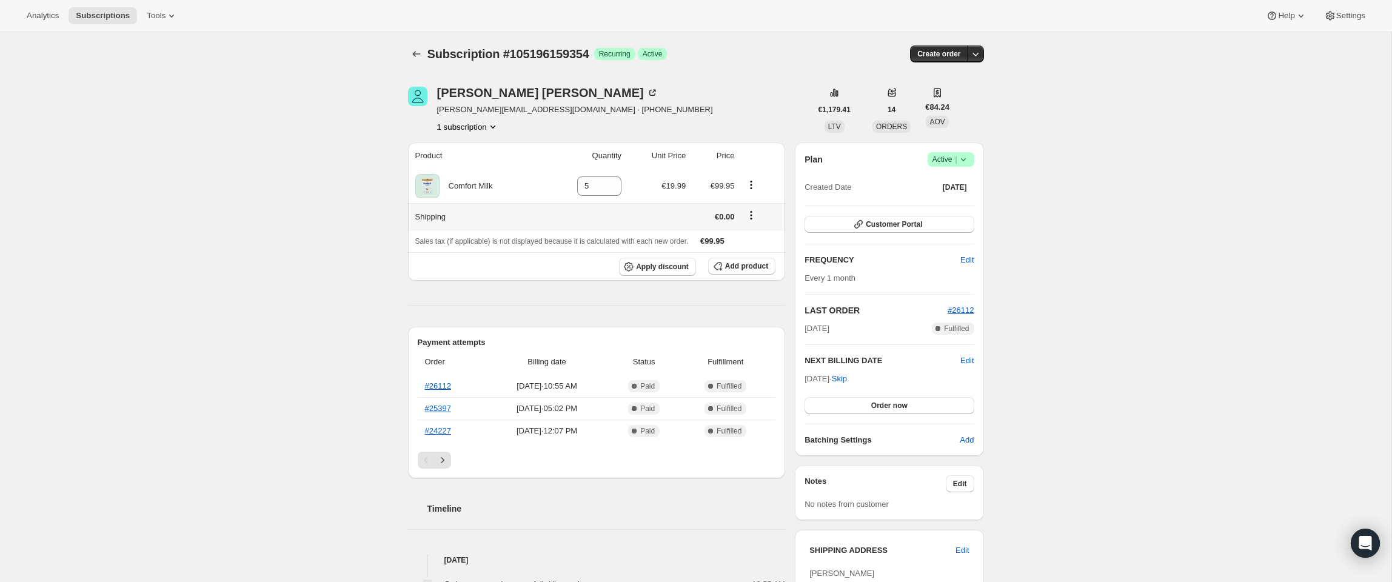
scroll to position [0, 0]
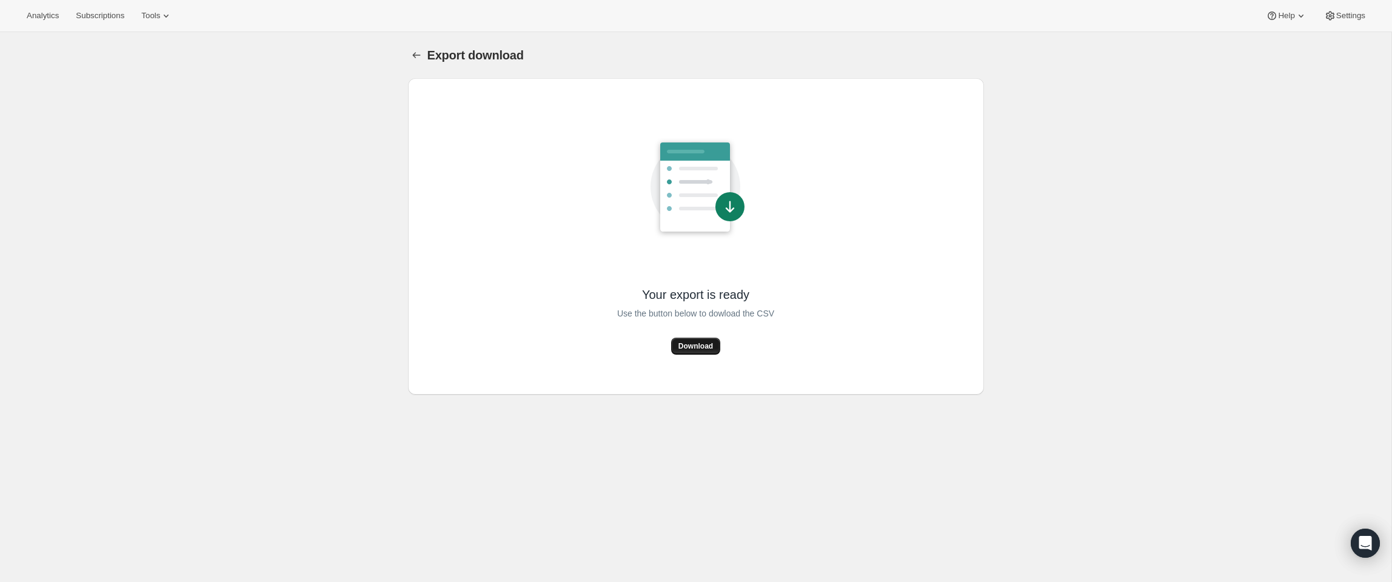
click at [701, 347] on span "Download" at bounding box center [695, 346] width 35 height 10
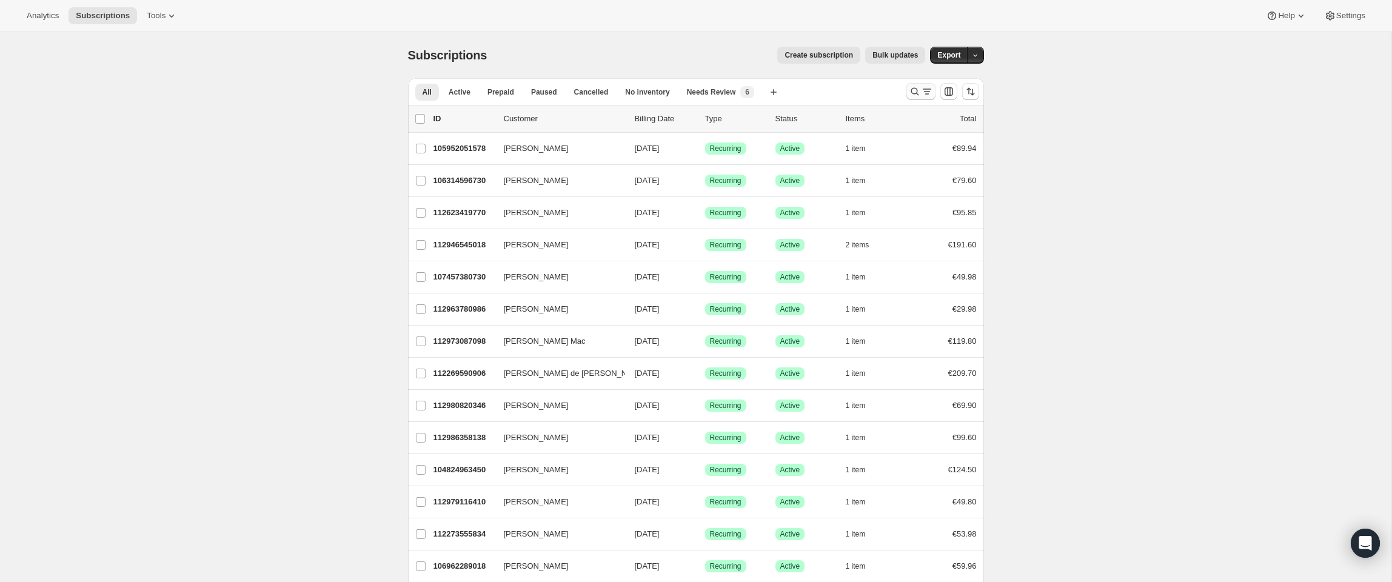
click at [922, 95] on icon "Search and filter results" at bounding box center [927, 91] width 12 height 12
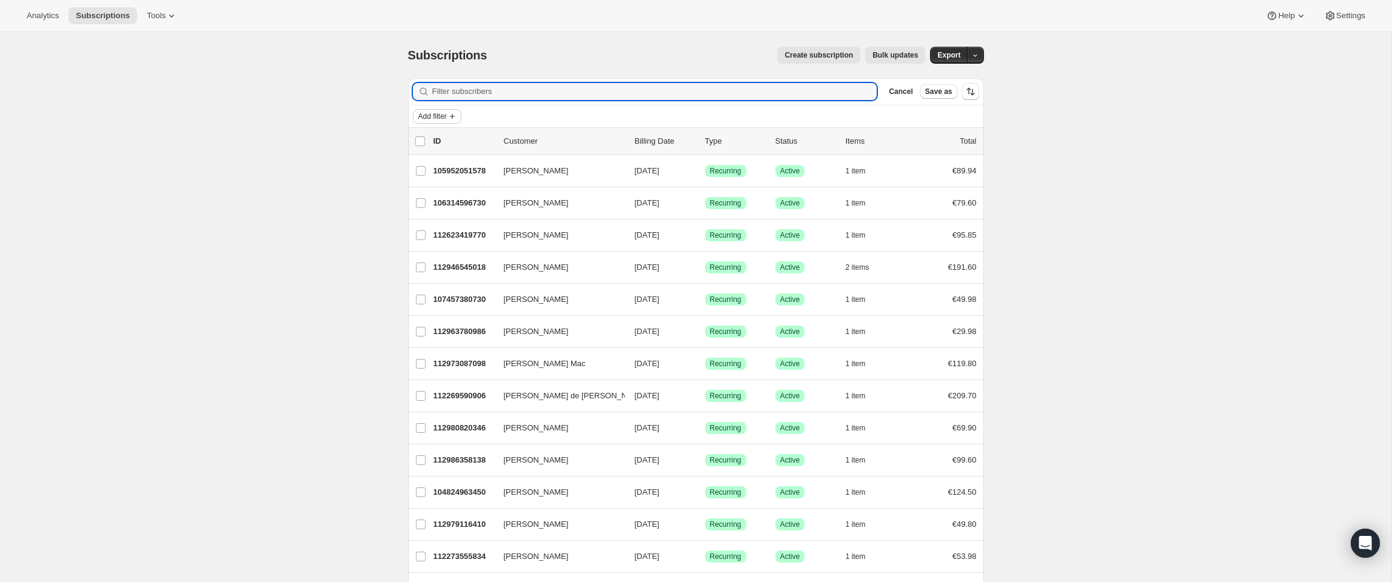
click at [435, 121] on span "Add filter" at bounding box center [432, 117] width 28 height 10
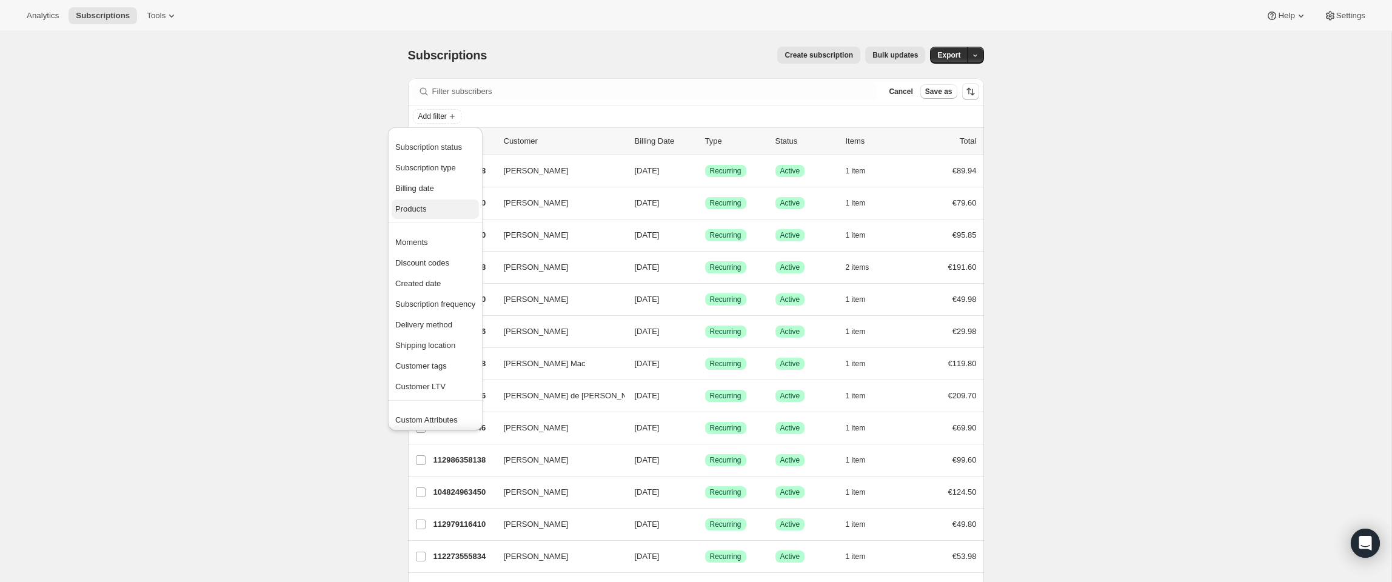
click at [449, 212] on span "Products" at bounding box center [435, 209] width 80 height 12
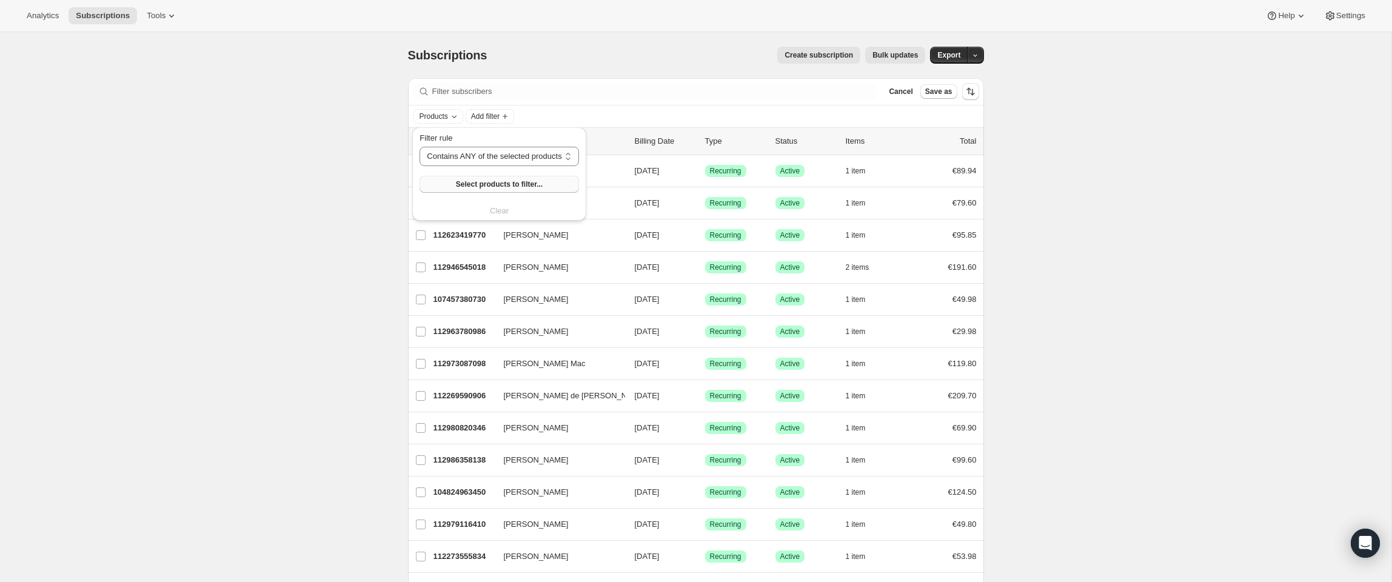
click at [501, 186] on span "Select products to filter..." at bounding box center [499, 184] width 87 height 10
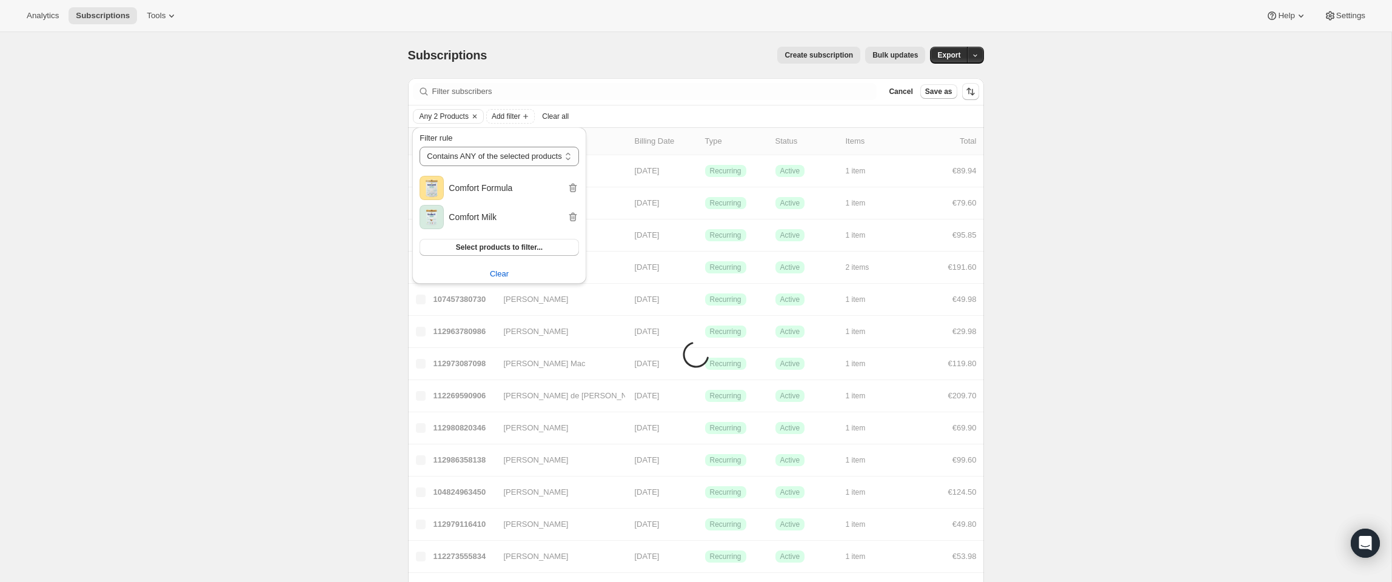
click at [520, 116] on span "Add filter" at bounding box center [506, 117] width 28 height 10
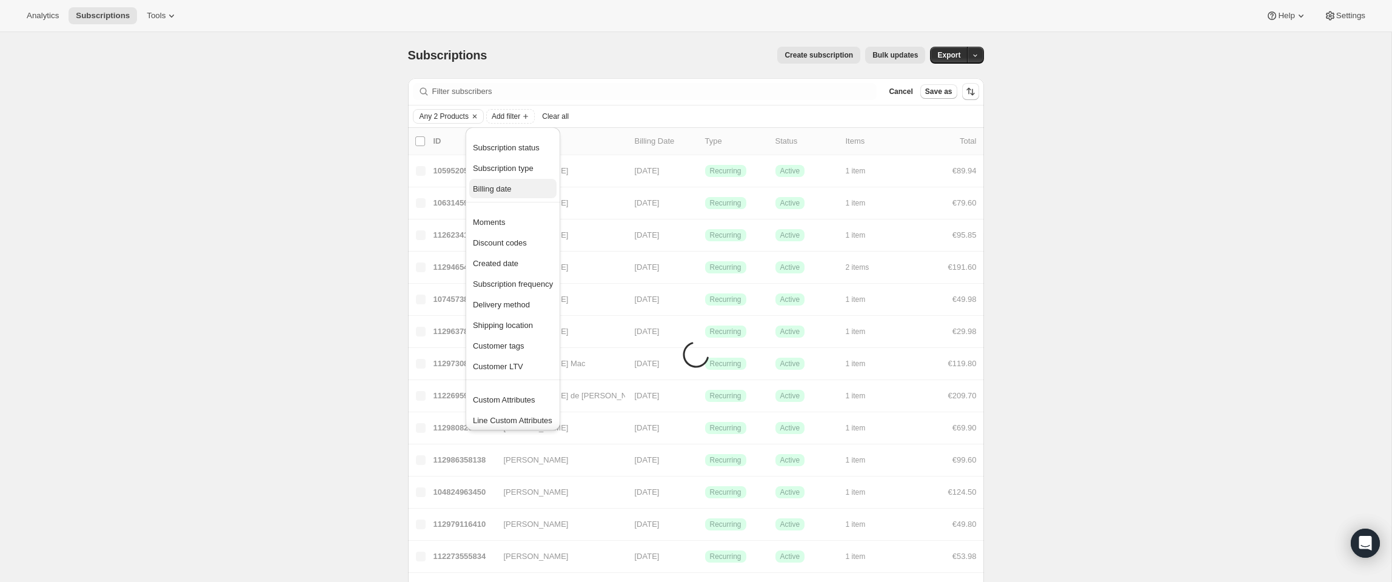
click at [528, 196] on button "Billing date" at bounding box center [512, 188] width 87 height 19
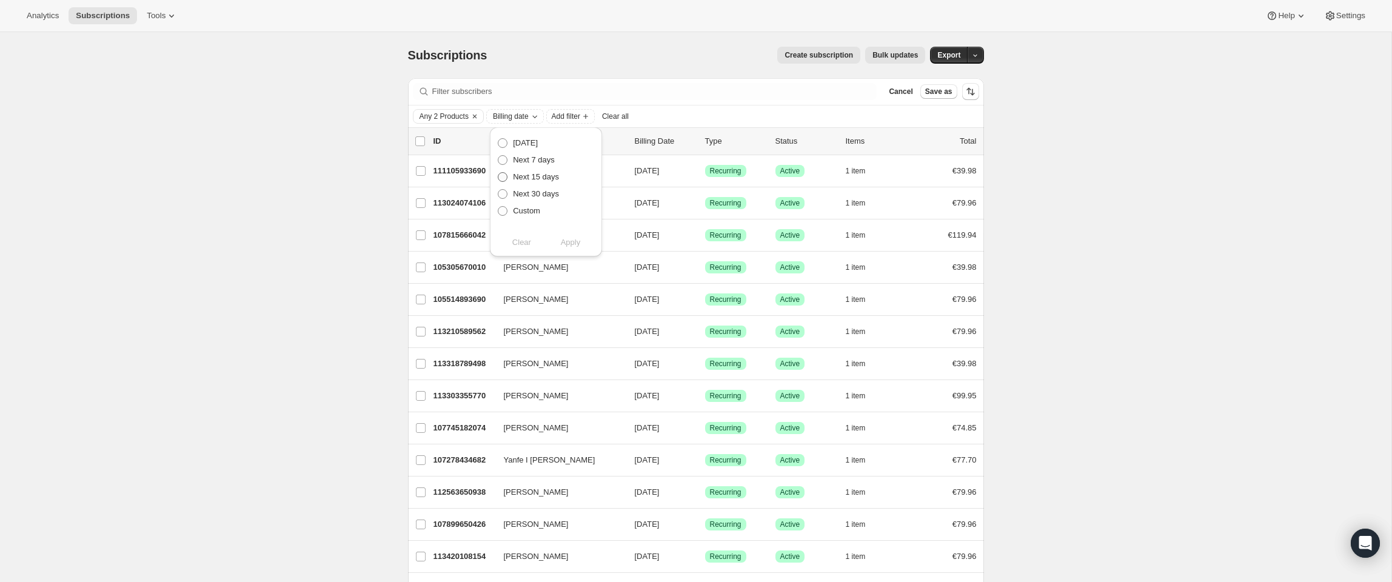
click at [503, 178] on span at bounding box center [503, 177] width 10 height 10
click at [498, 173] on input "Next 15 days" at bounding box center [498, 172] width 1 height 1
radio input "true"
click at [575, 247] on span "Apply" at bounding box center [571, 242] width 20 height 12
